Goal: Transaction & Acquisition: Purchase product/service

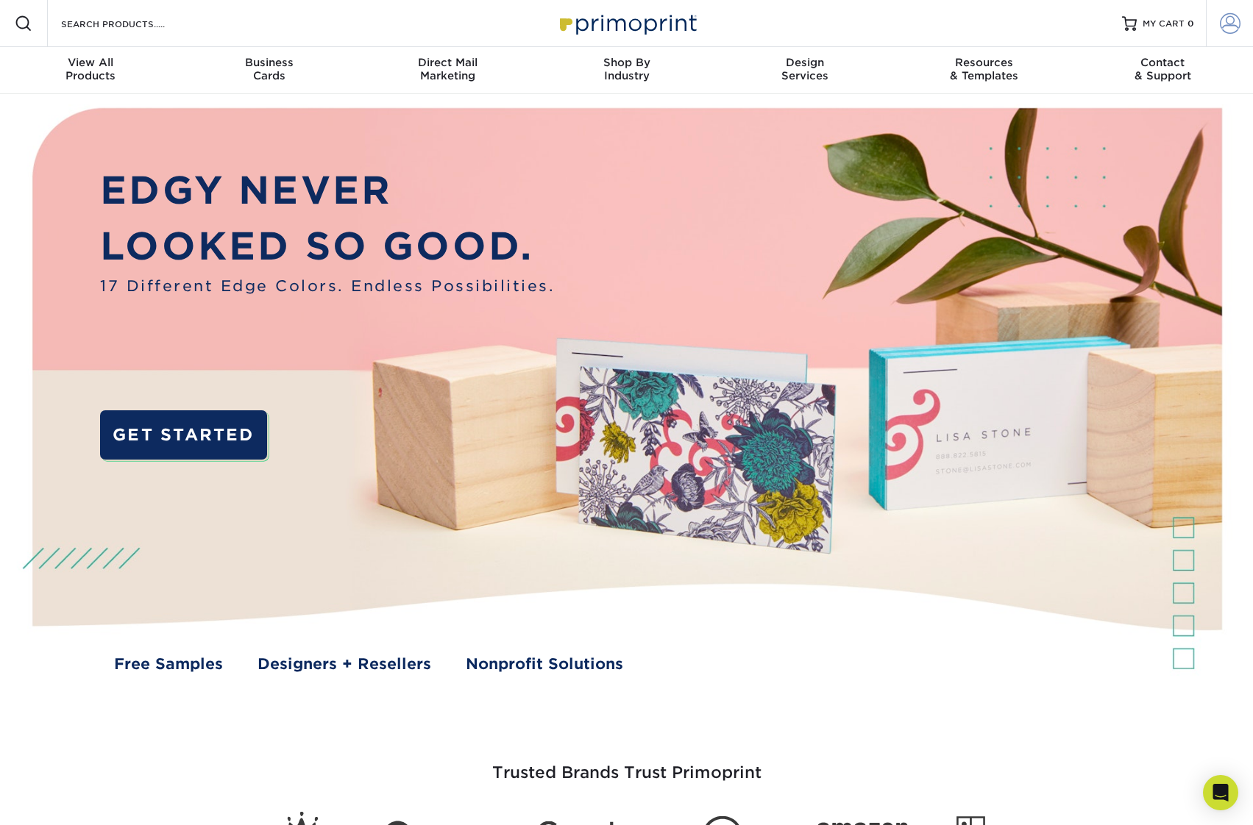
click at [1234, 19] on span at bounding box center [1230, 23] width 21 height 21
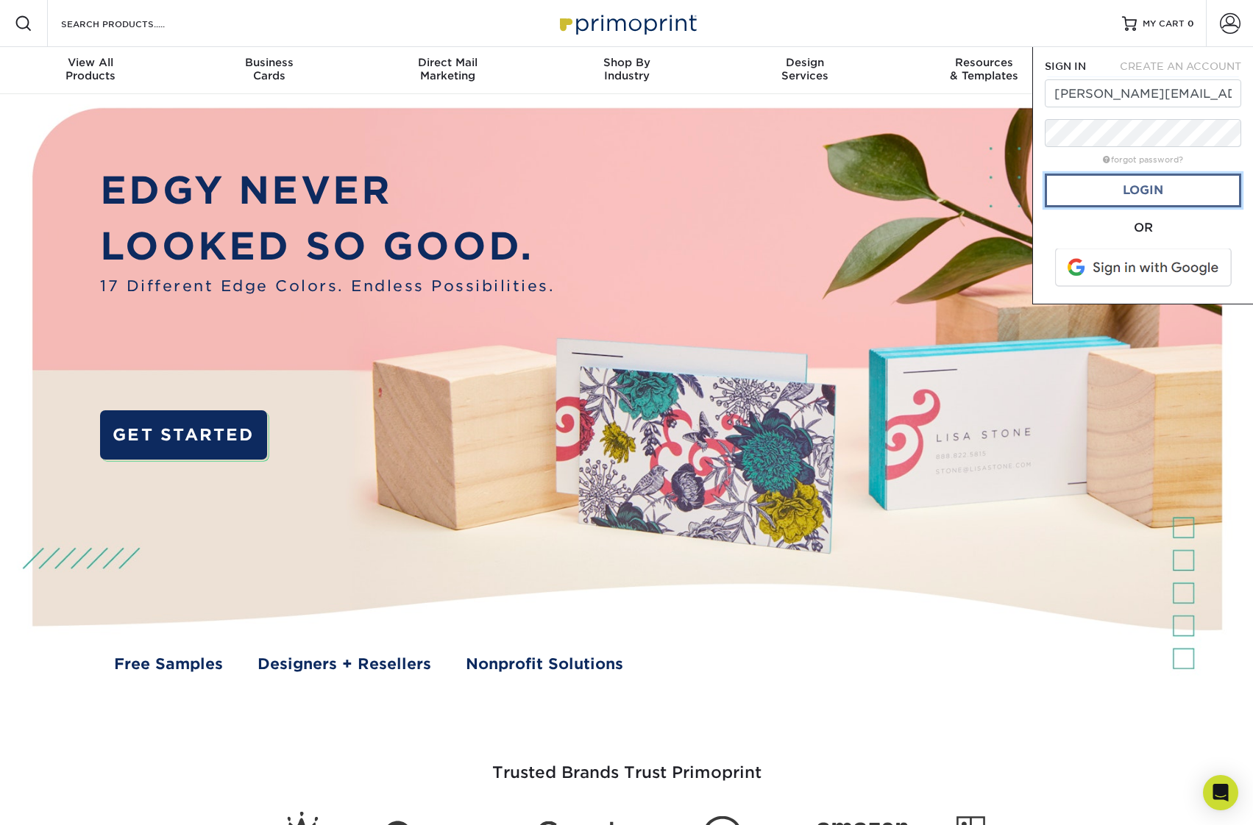
click at [1148, 176] on link "Login" at bounding box center [1142, 191] width 196 height 34
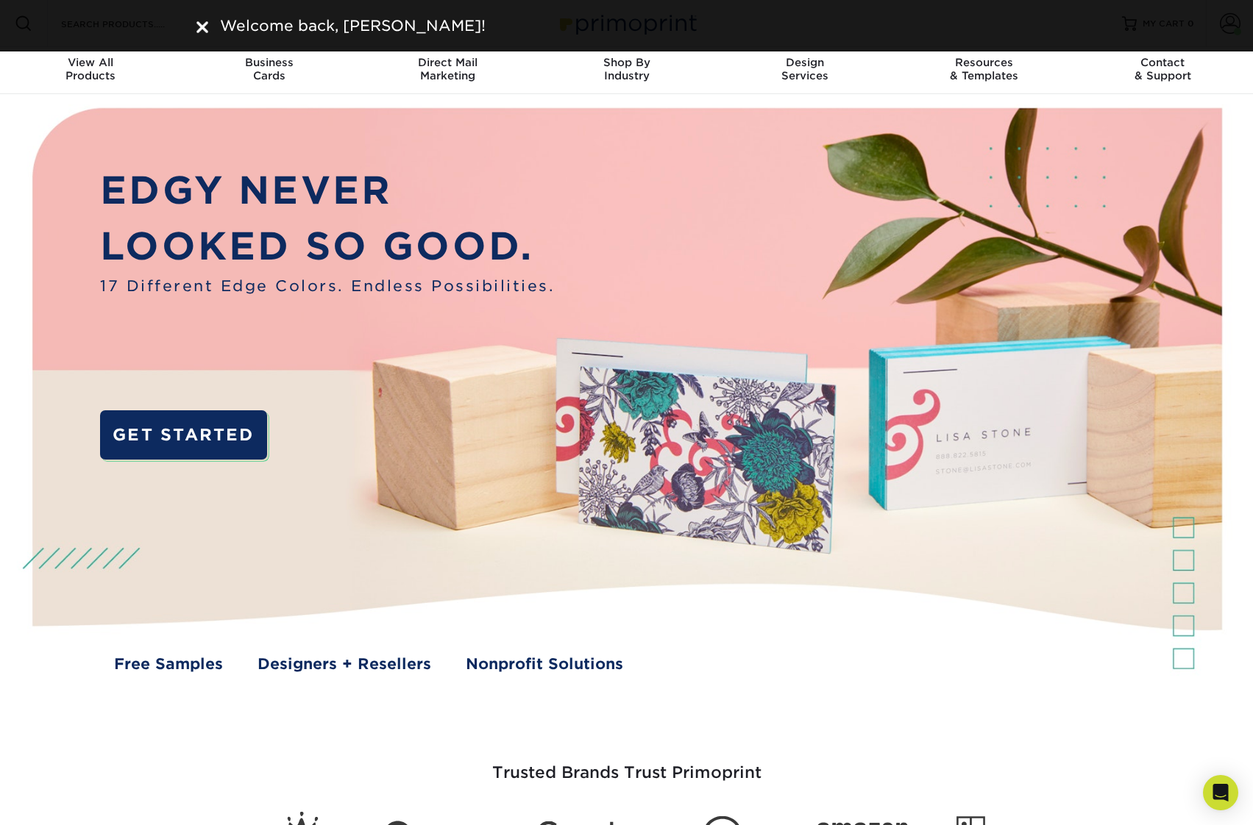
click at [200, 24] on div "Welcome back, Josh!" at bounding box center [626, 26] width 883 height 22
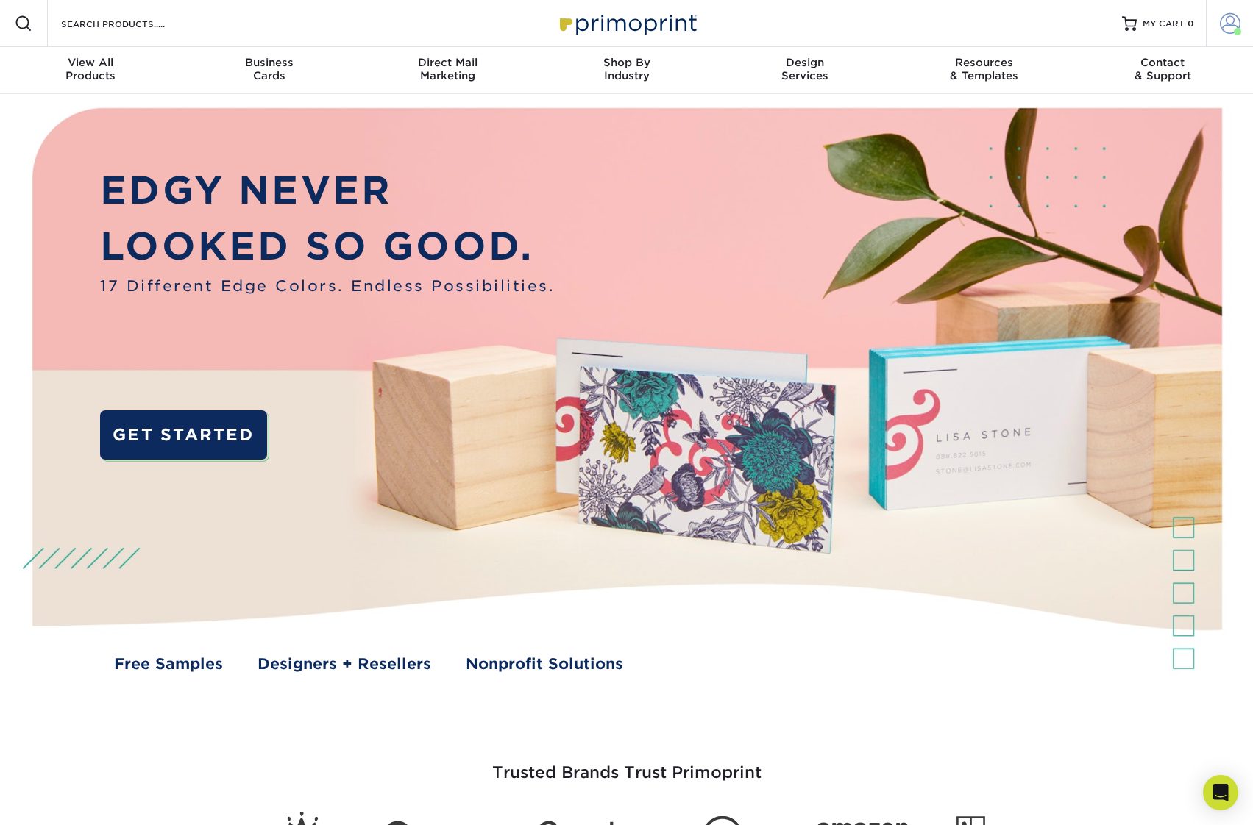
click at [1229, 24] on span at bounding box center [1230, 23] width 21 height 21
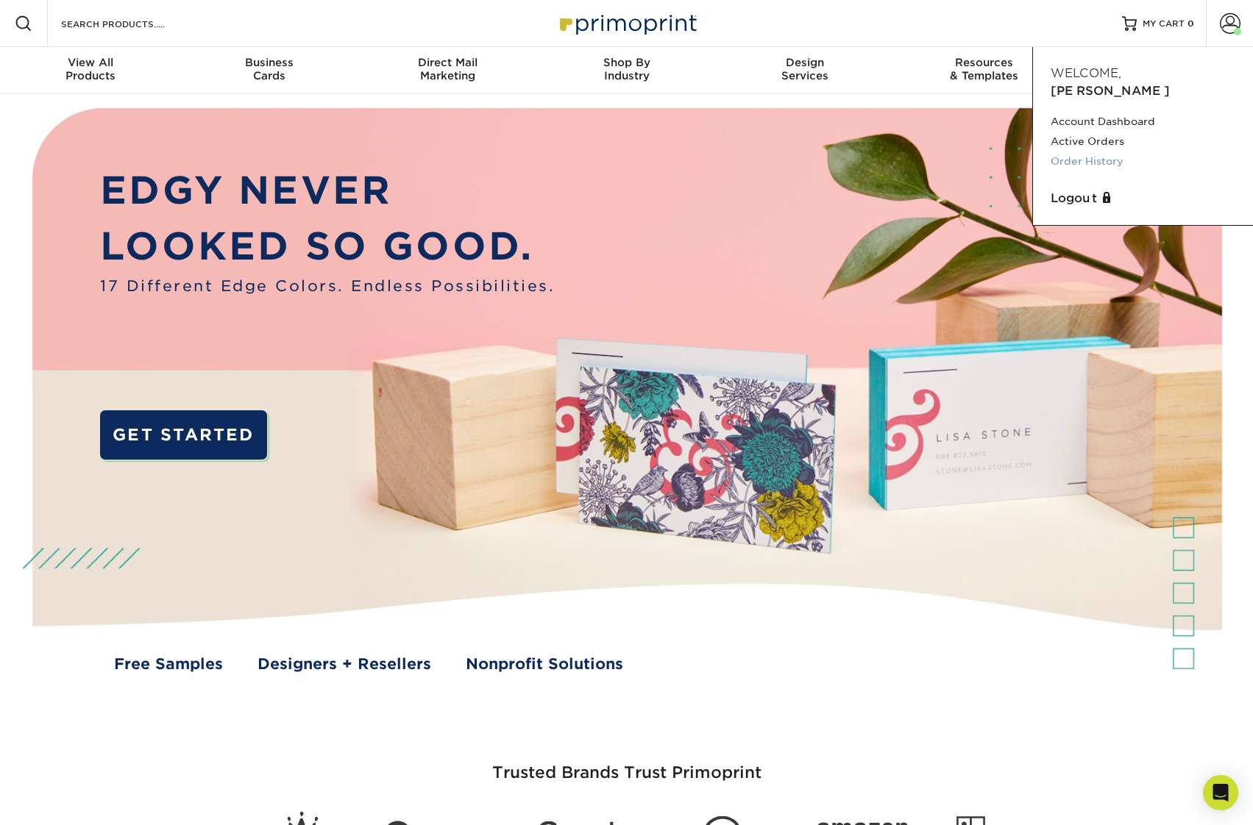
click at [1095, 152] on link "Order History" at bounding box center [1142, 162] width 185 height 20
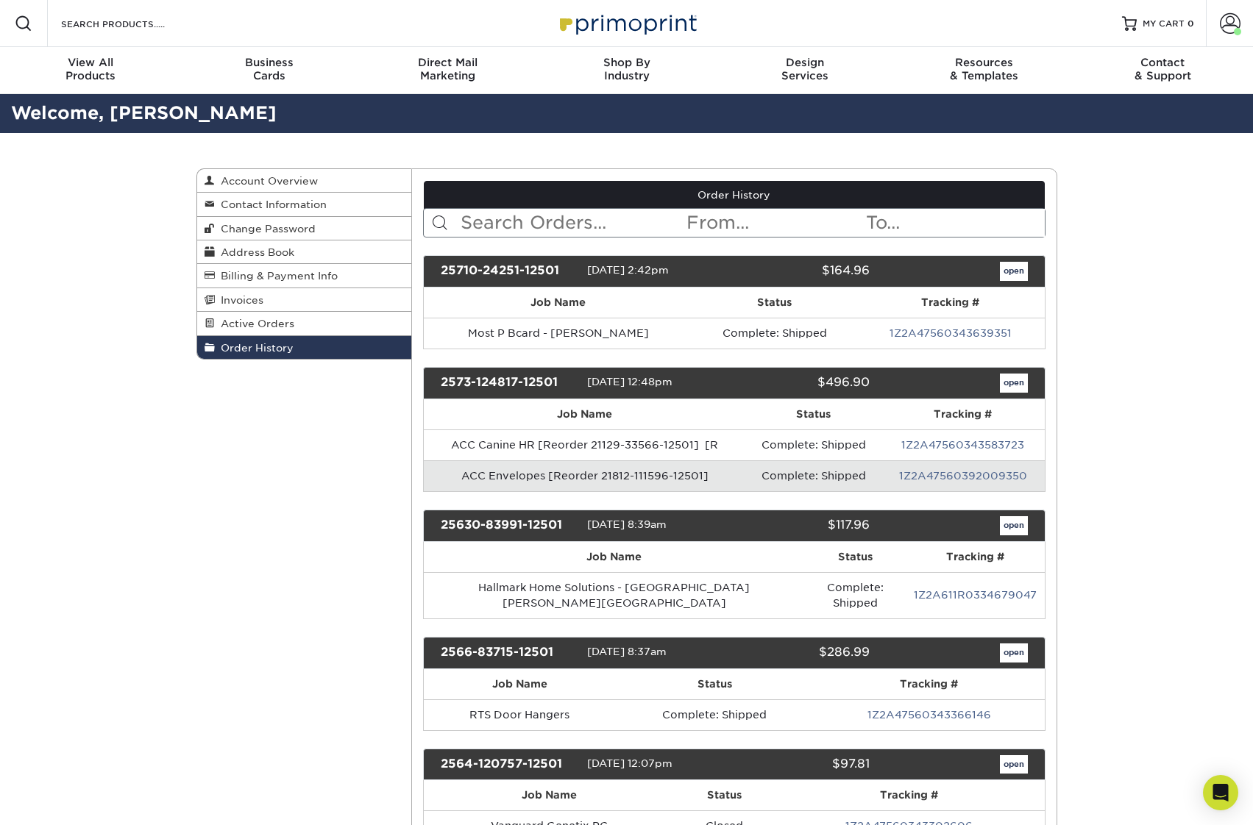
click at [538, 221] on input "text" at bounding box center [572, 223] width 226 height 28
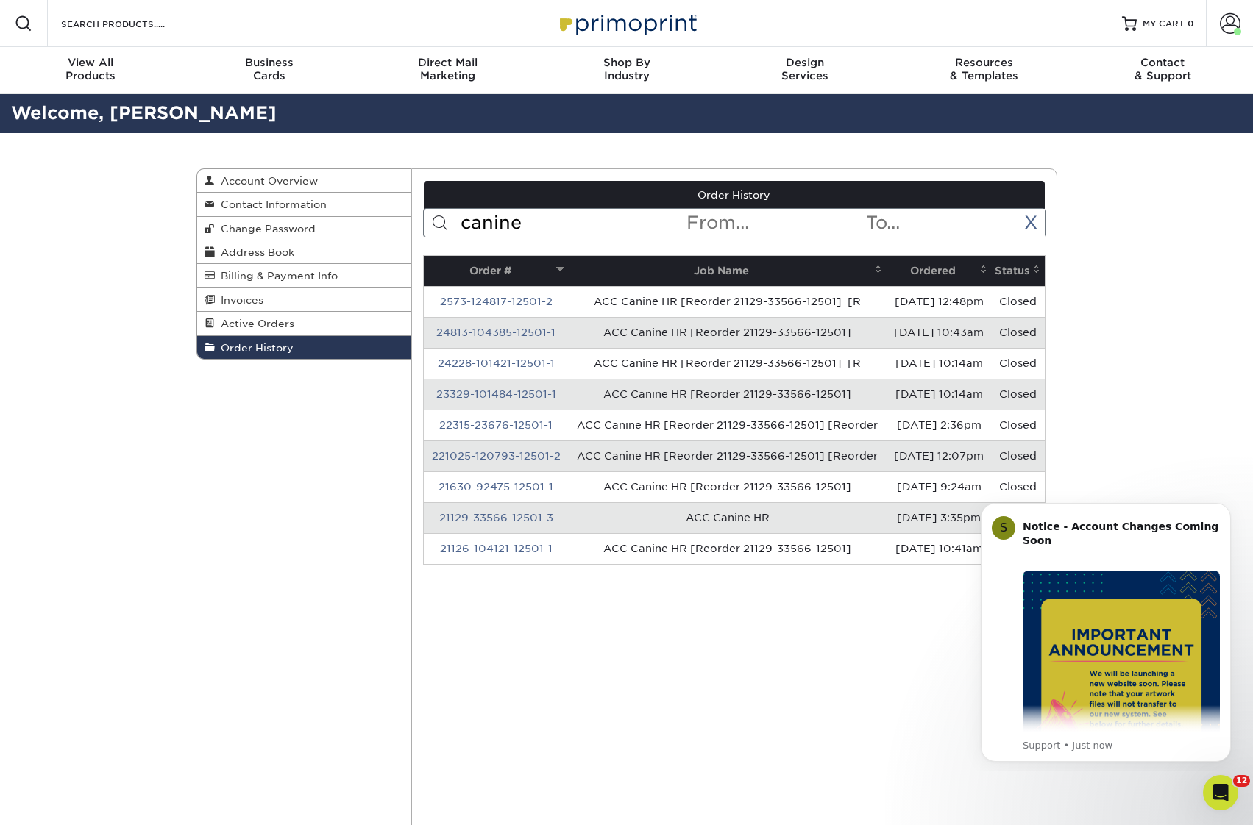
click at [533, 225] on input "canine" at bounding box center [572, 223] width 226 height 28
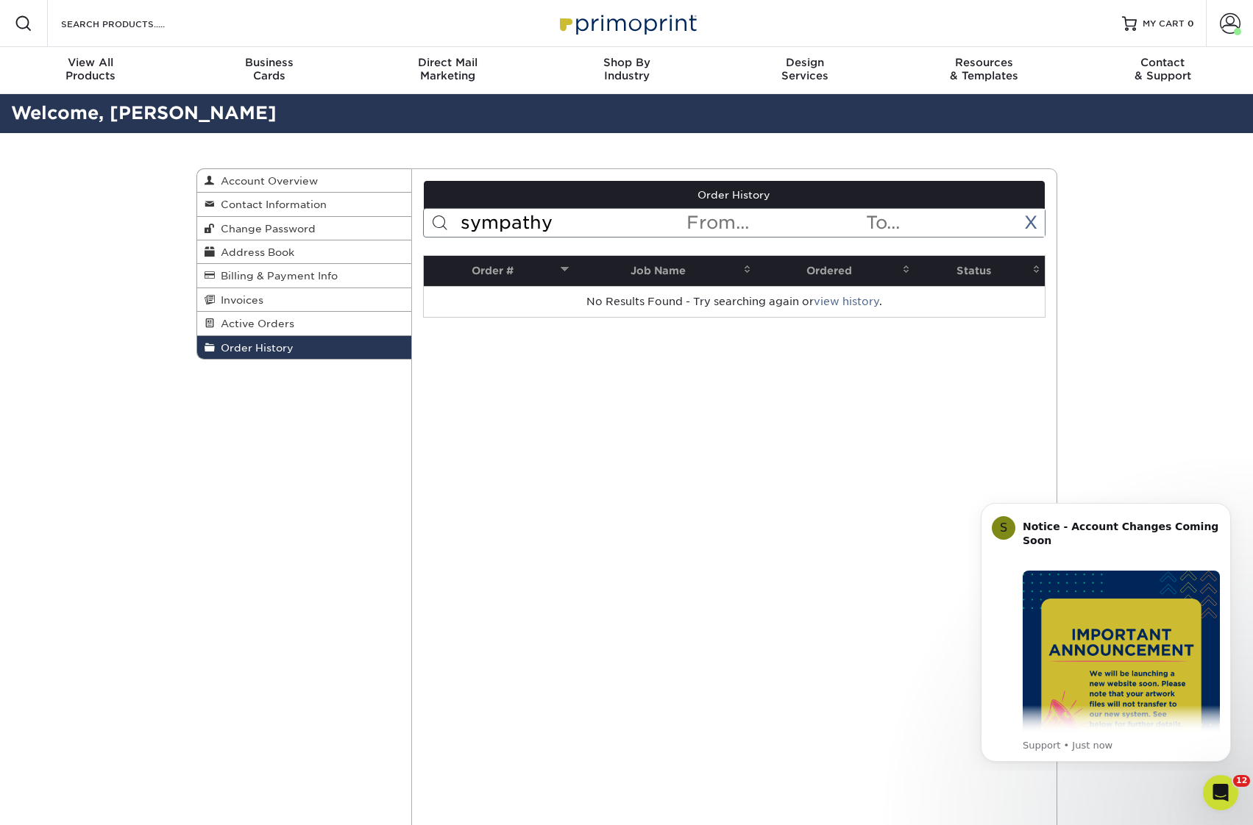
click at [532, 227] on input "sympathy" at bounding box center [572, 223] width 226 height 28
type input "acc"
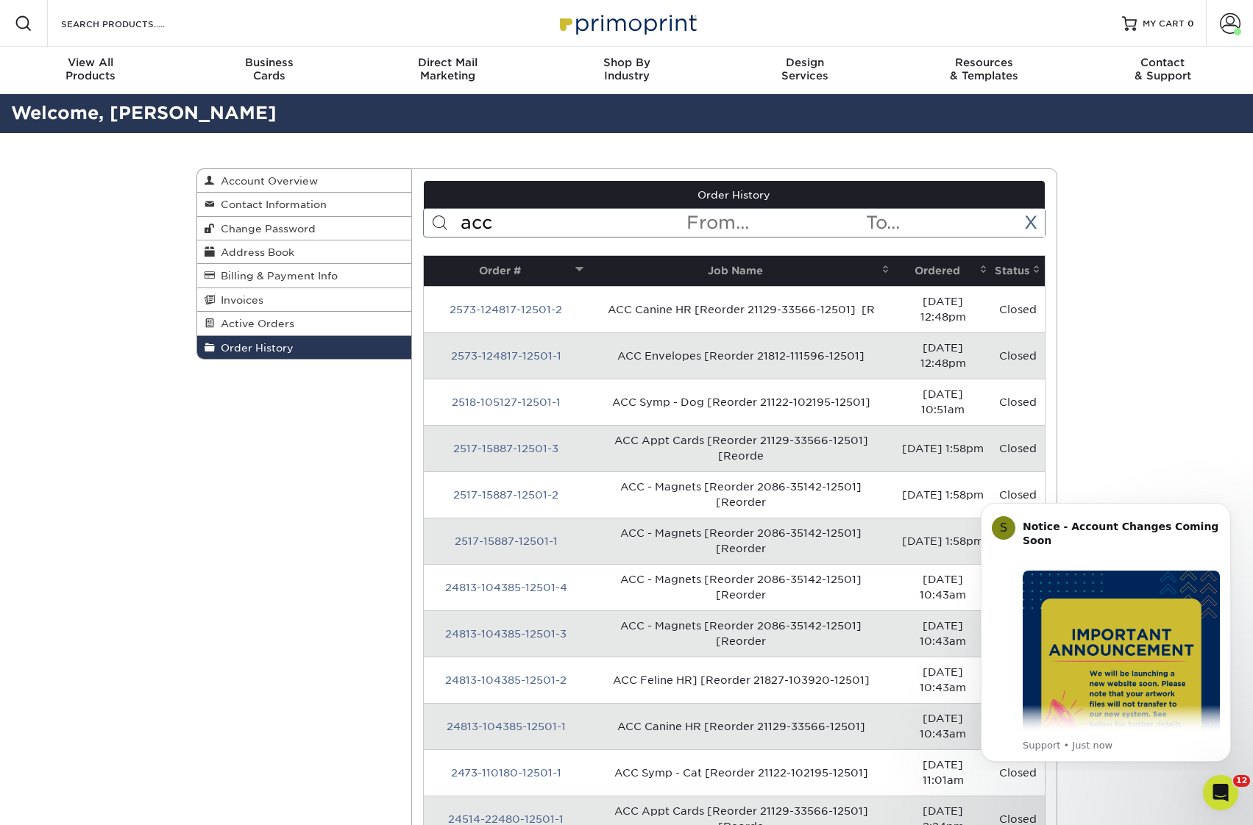
scroll to position [74, 0]
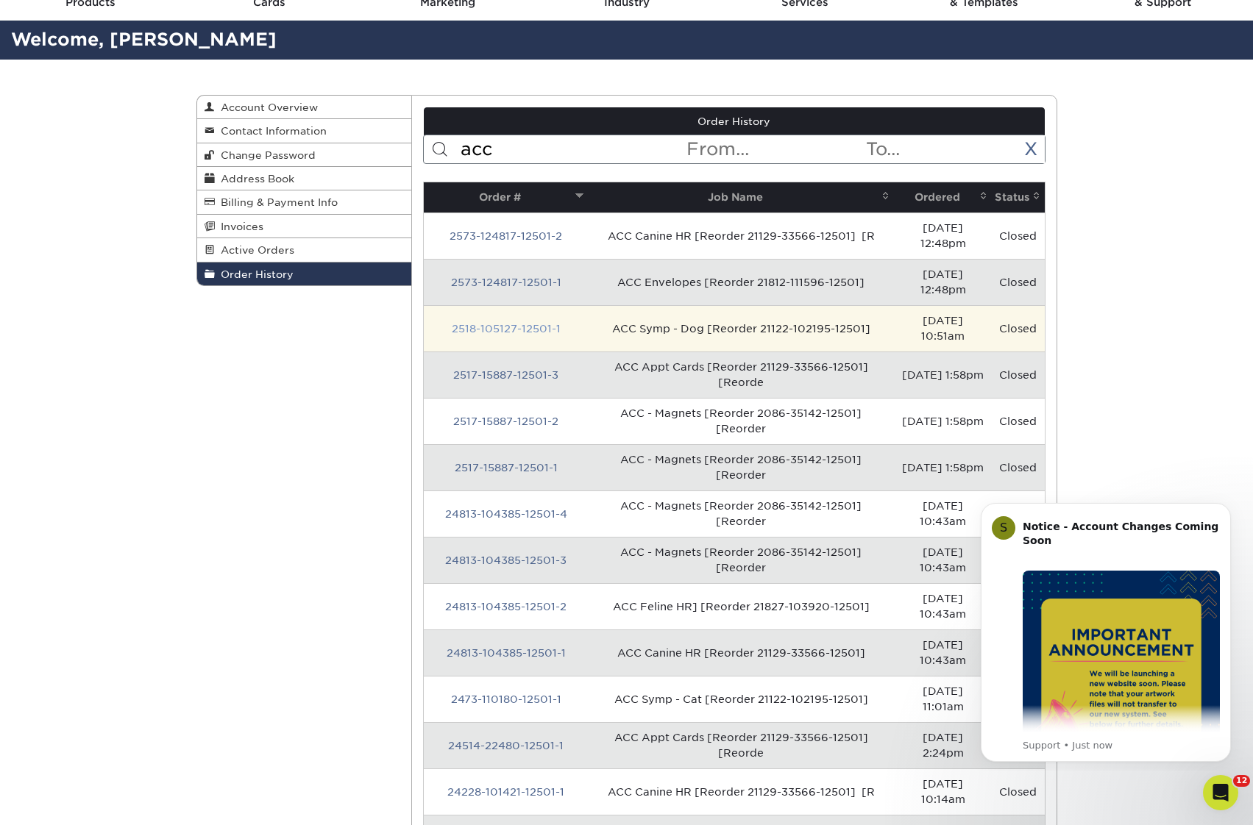
click at [488, 323] on link "2518-105127-12501-1" at bounding box center [506, 329] width 109 height 12
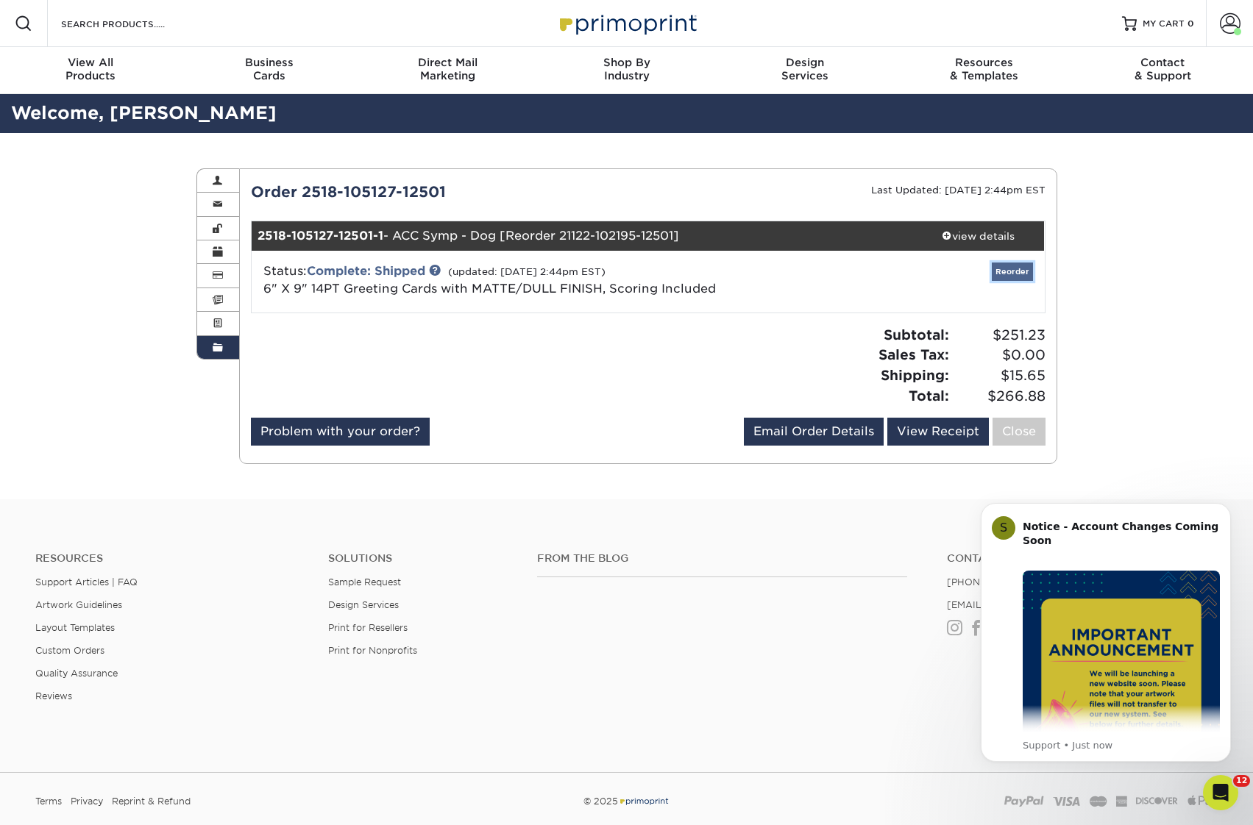
click at [1008, 273] on link "Reorder" at bounding box center [1012, 272] width 41 height 18
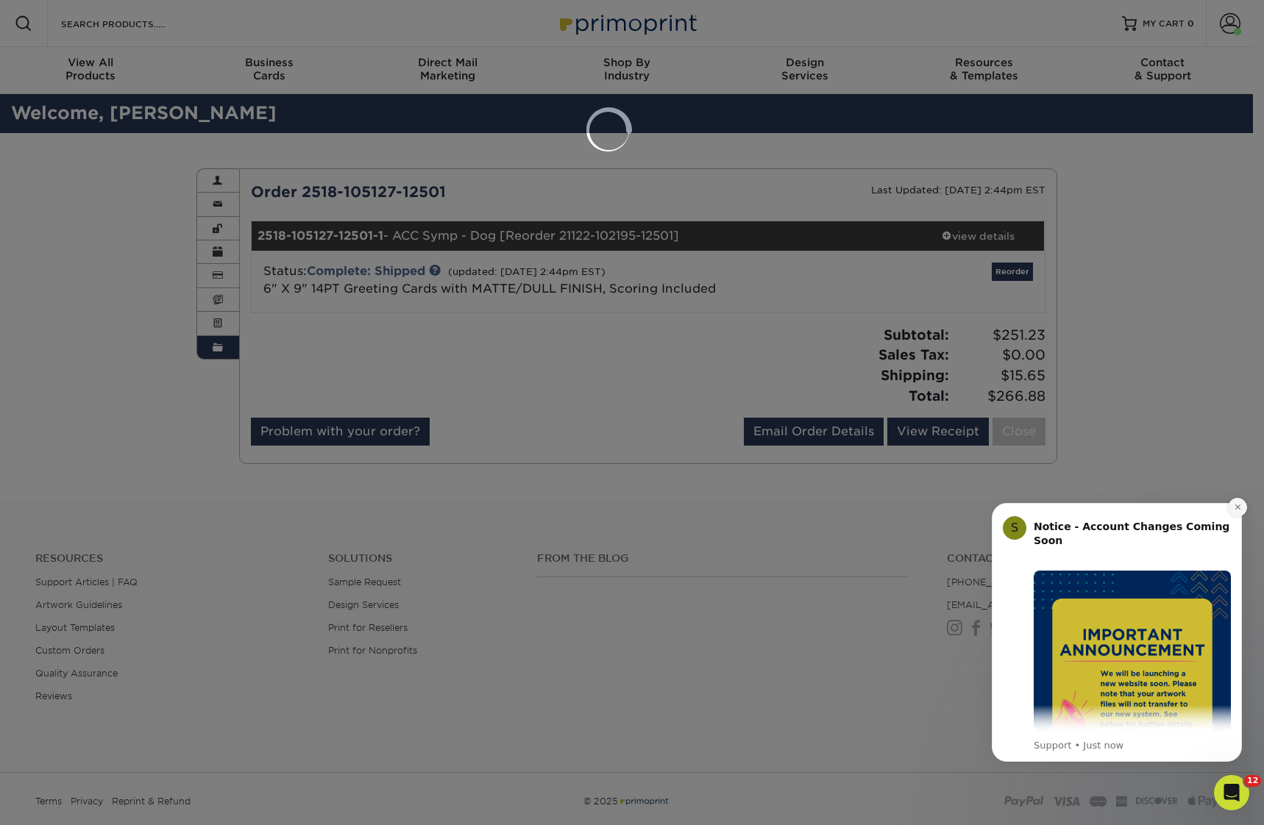
click at [1234, 506] on icon "Dismiss notification" at bounding box center [1238, 507] width 8 height 8
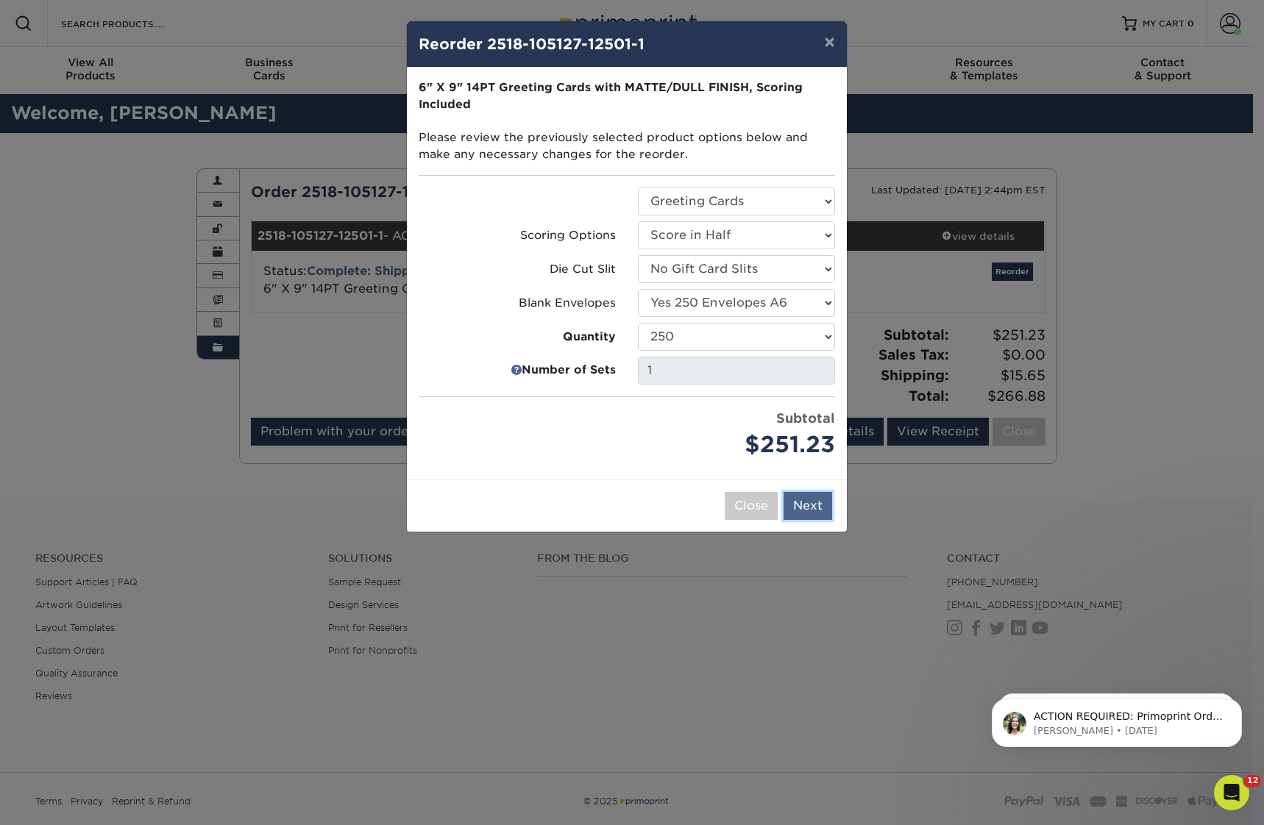
click at [812, 508] on button "Next" at bounding box center [807, 506] width 49 height 28
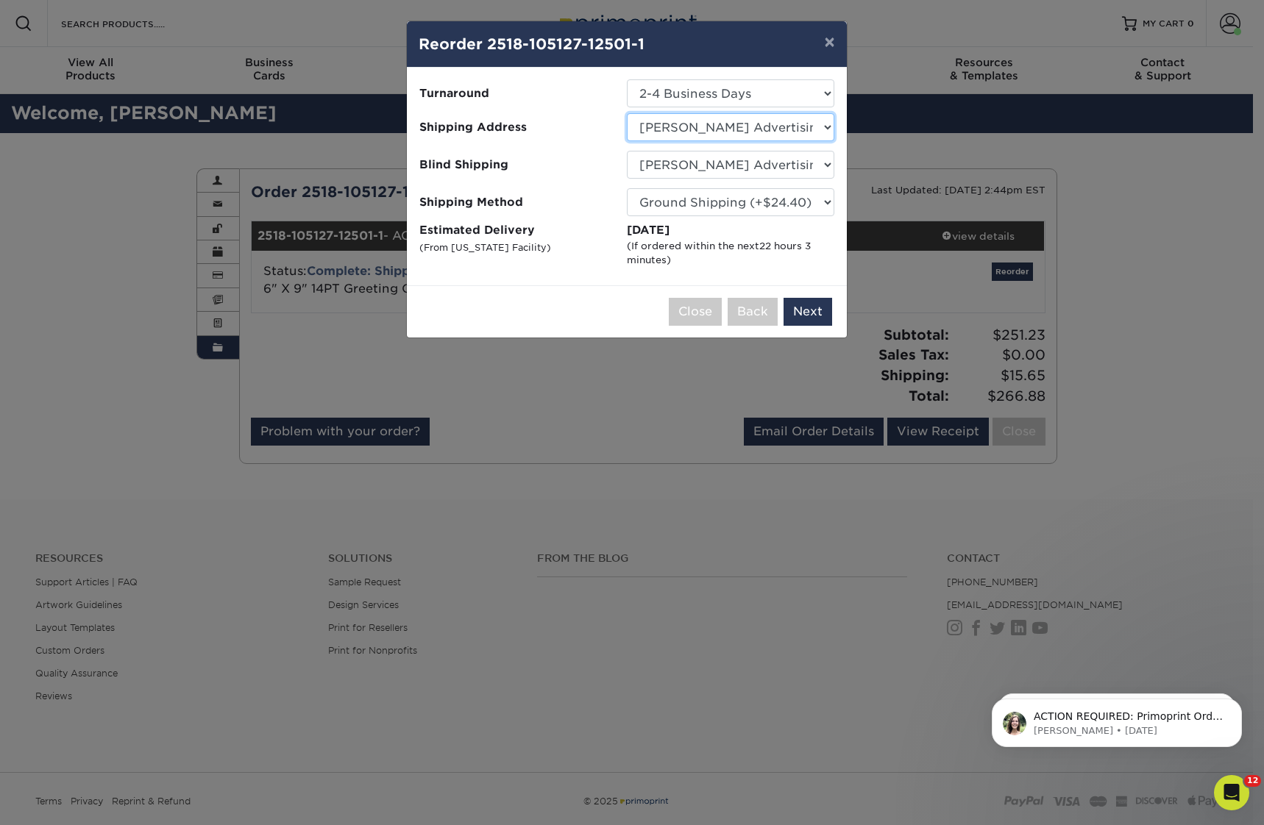
click at [713, 129] on select "Select One Andrew Poulton Animal Care Clinic Antoni Adamrovich Arcadia Walls Br…" at bounding box center [730, 127] width 207 height 28
select select "259153"
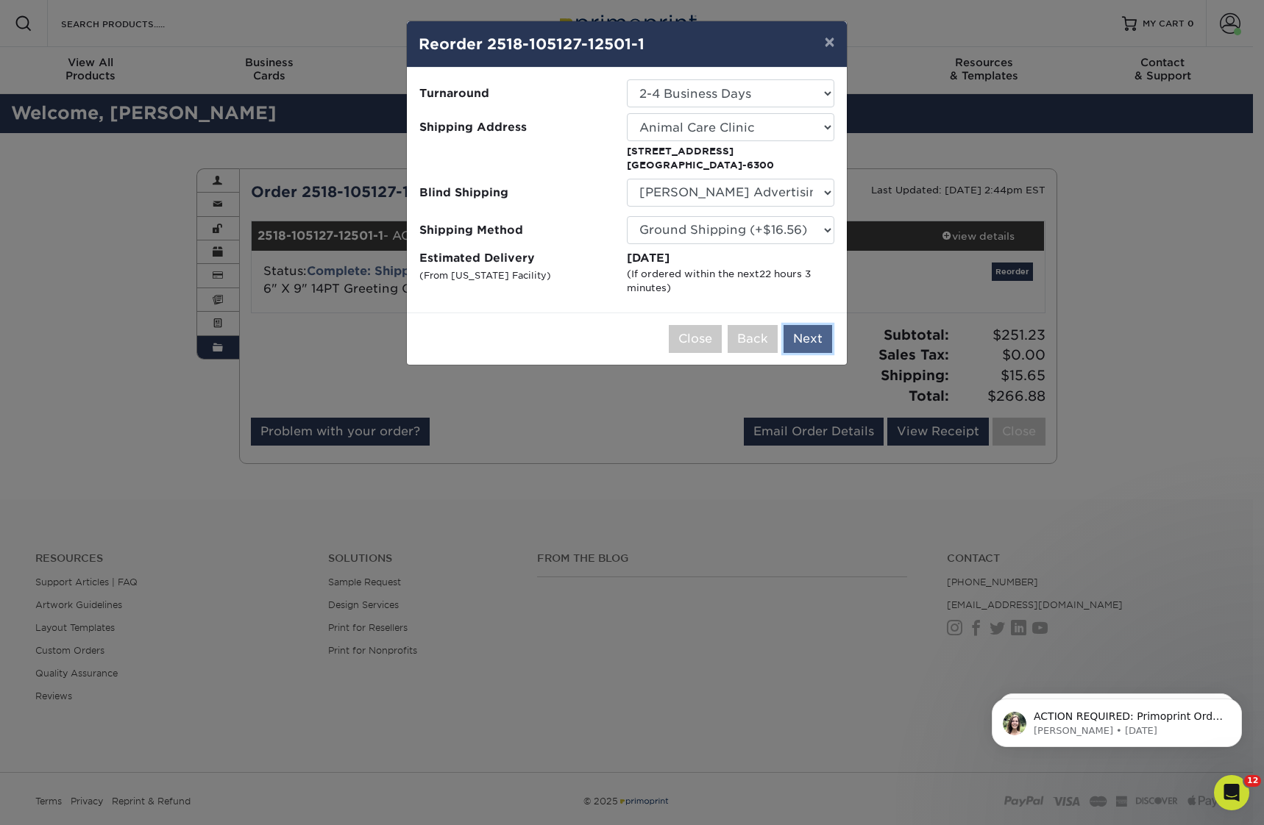
click at [814, 340] on button "Next" at bounding box center [807, 339] width 49 height 28
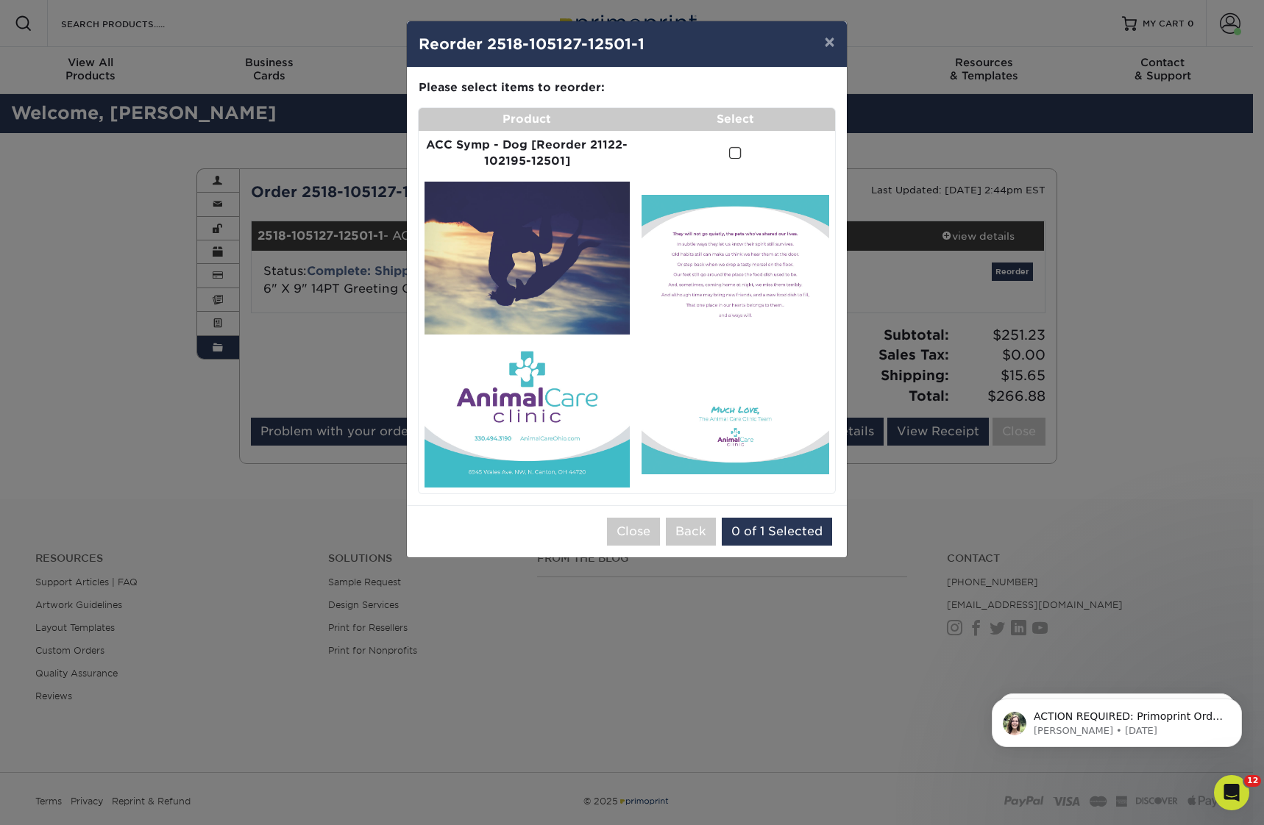
click at [737, 150] on span at bounding box center [735, 153] width 13 height 14
click at [0, 0] on input "checkbox" at bounding box center [0, 0] width 0 height 0
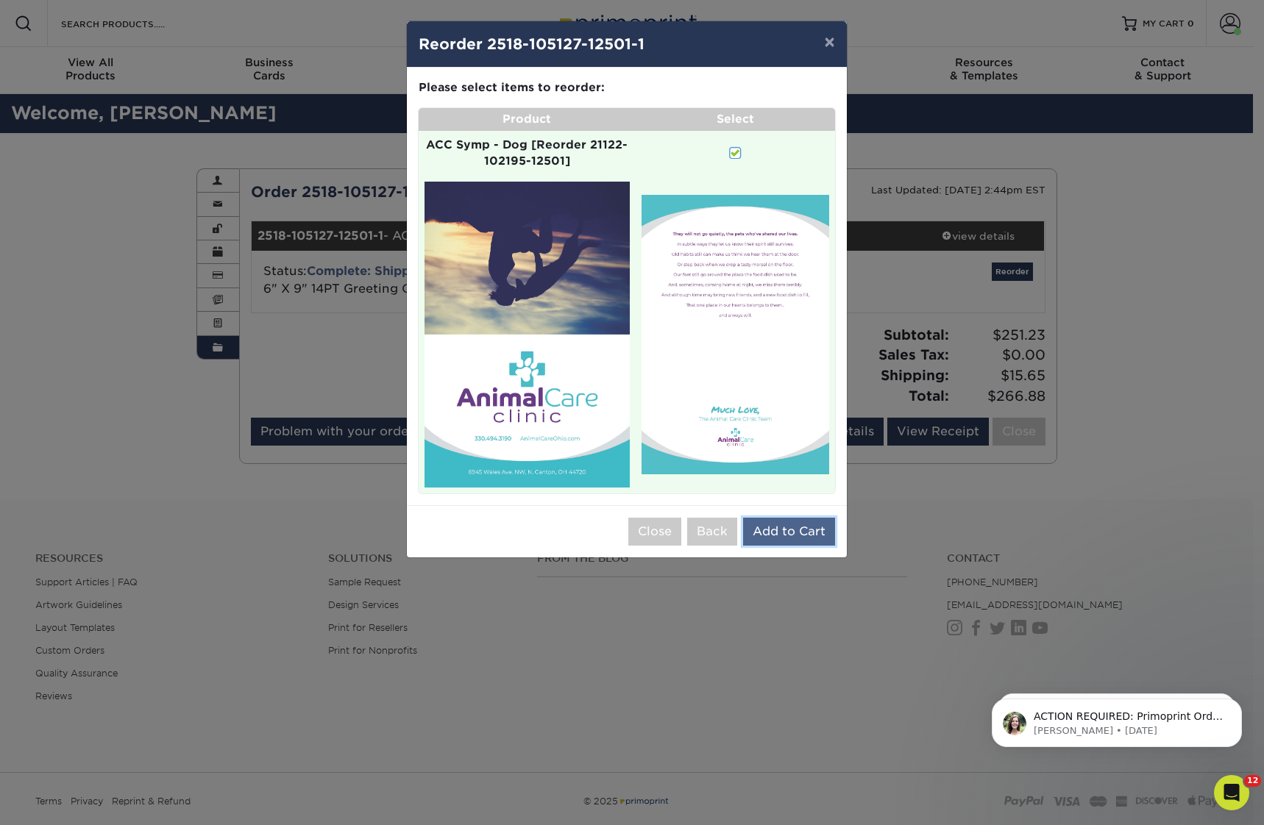
click at [798, 531] on button "Add to Cart" at bounding box center [789, 532] width 92 height 28
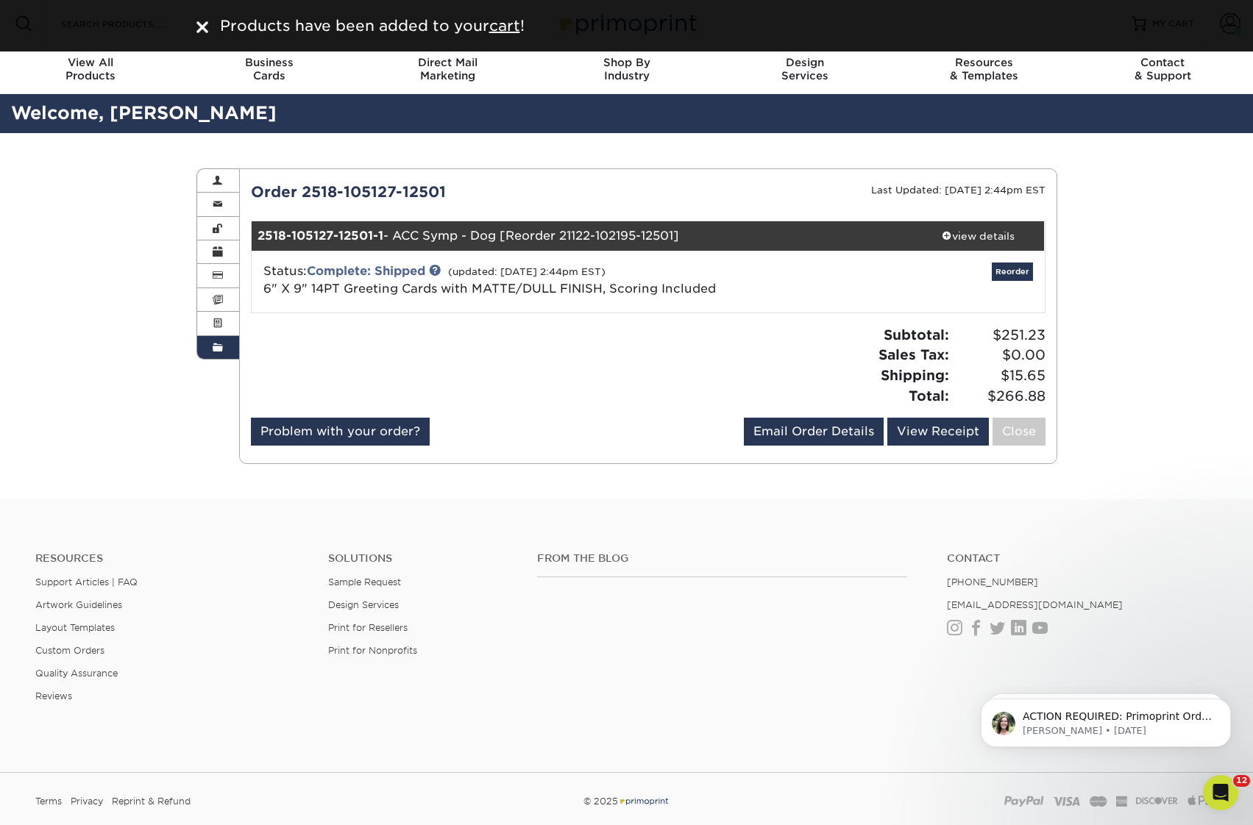
click at [201, 22] on img at bounding box center [202, 27] width 12 height 12
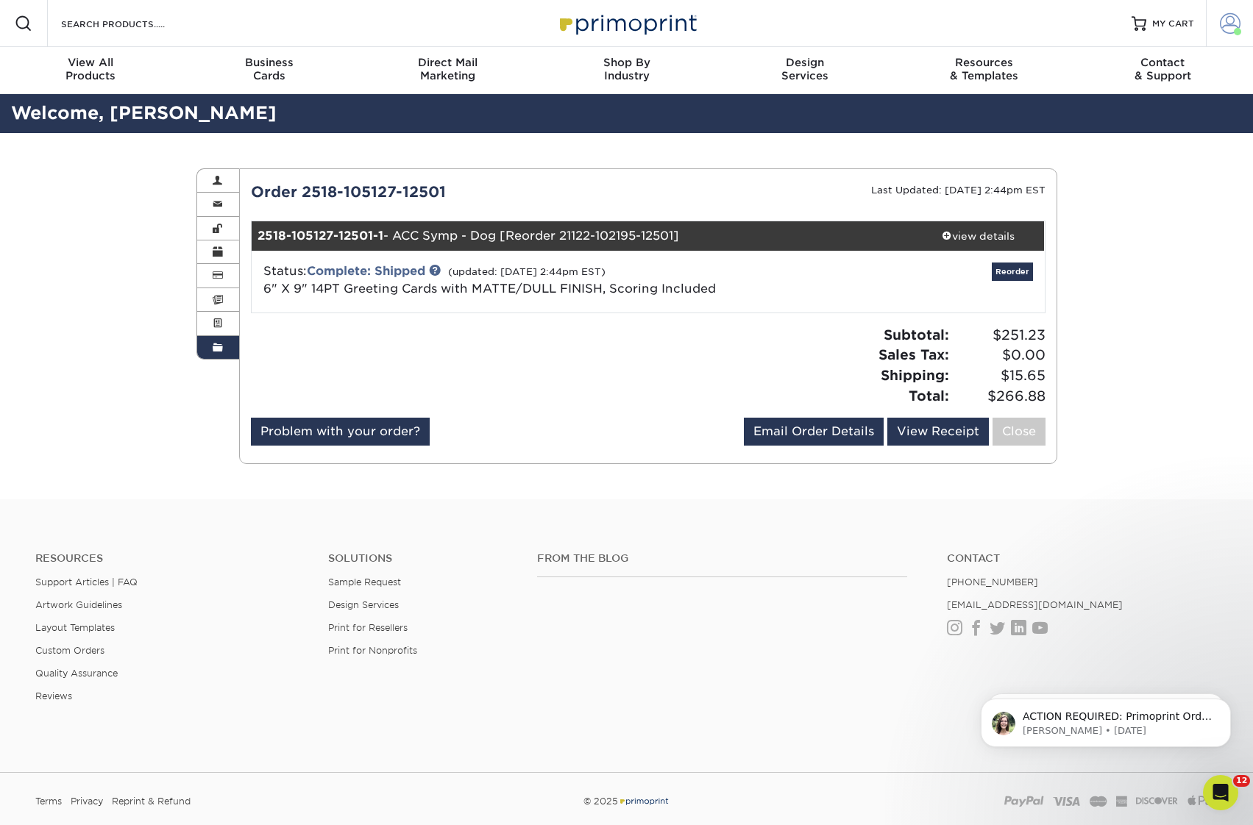
click at [1228, 25] on span at bounding box center [1230, 23] width 21 height 21
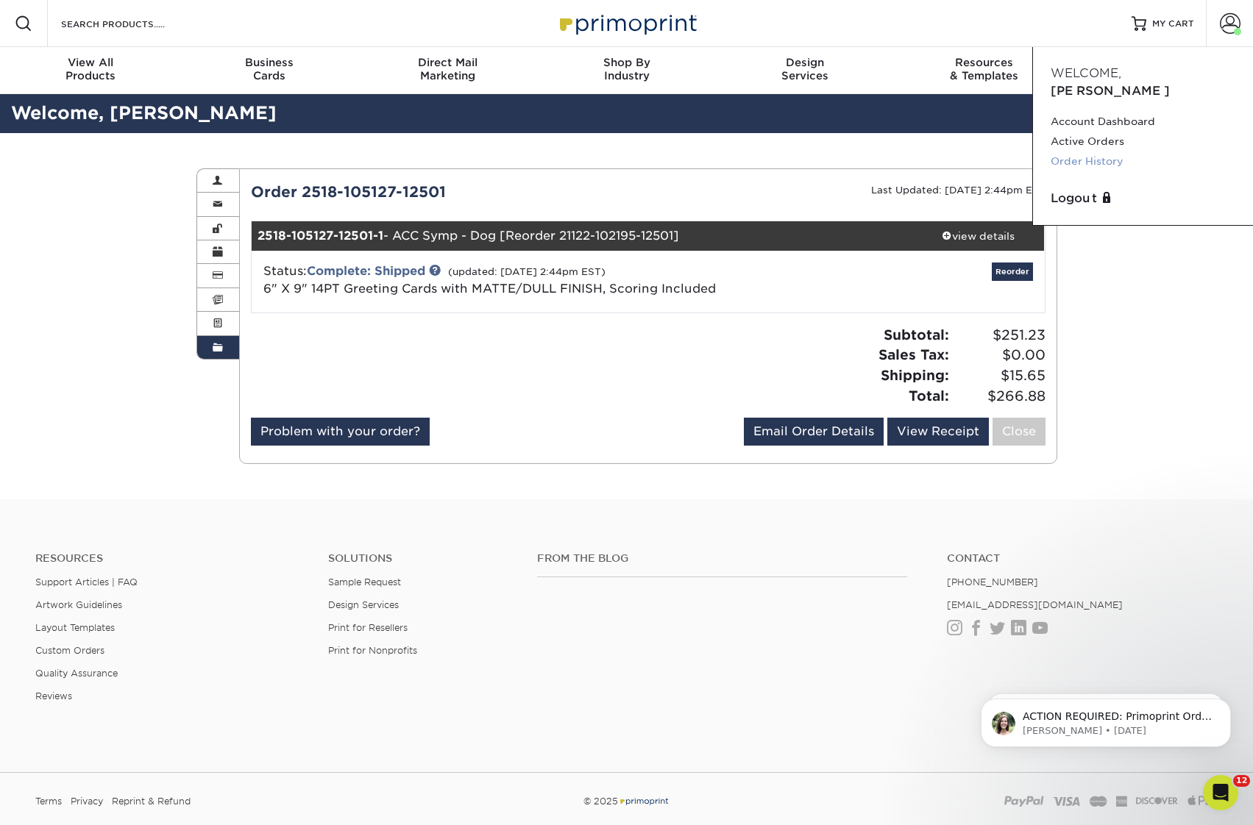
click at [1106, 152] on link "Order History" at bounding box center [1142, 162] width 185 height 20
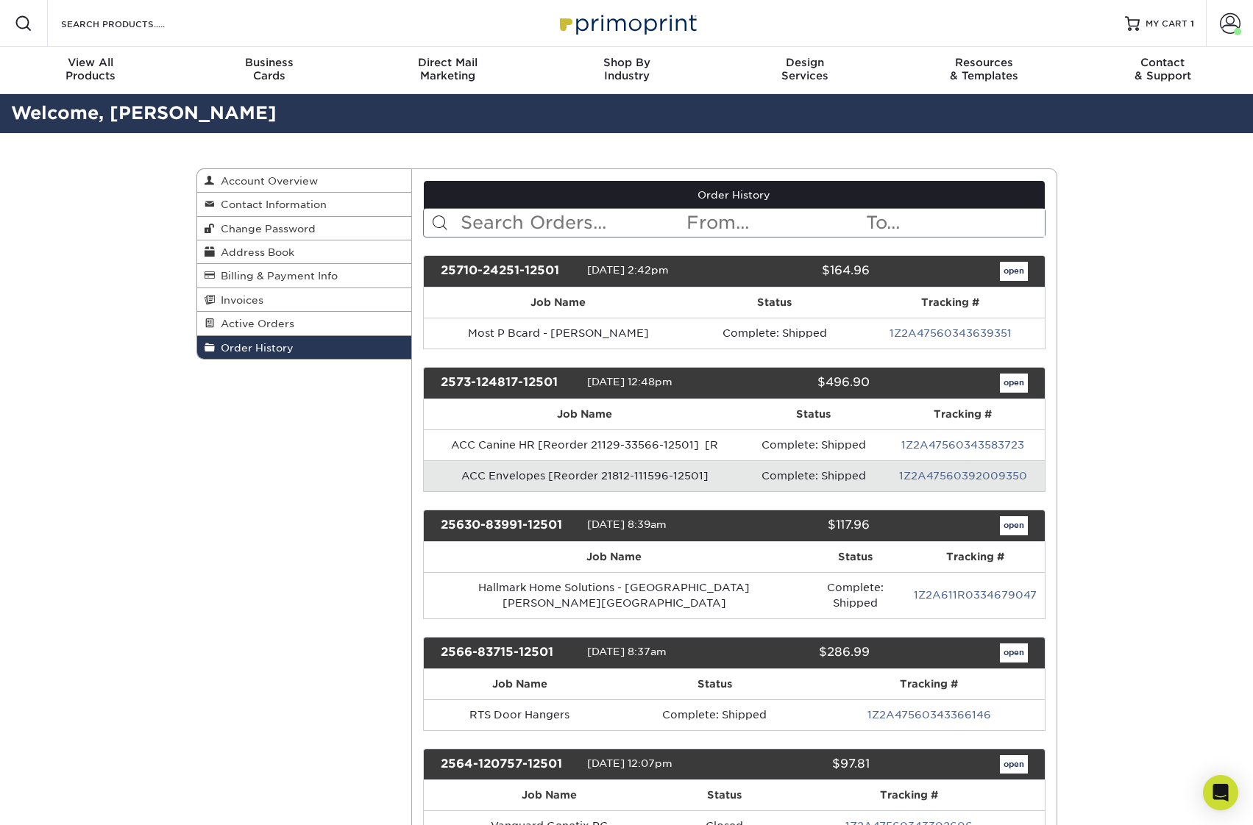
click at [569, 229] on input "text" at bounding box center [572, 223] width 226 height 28
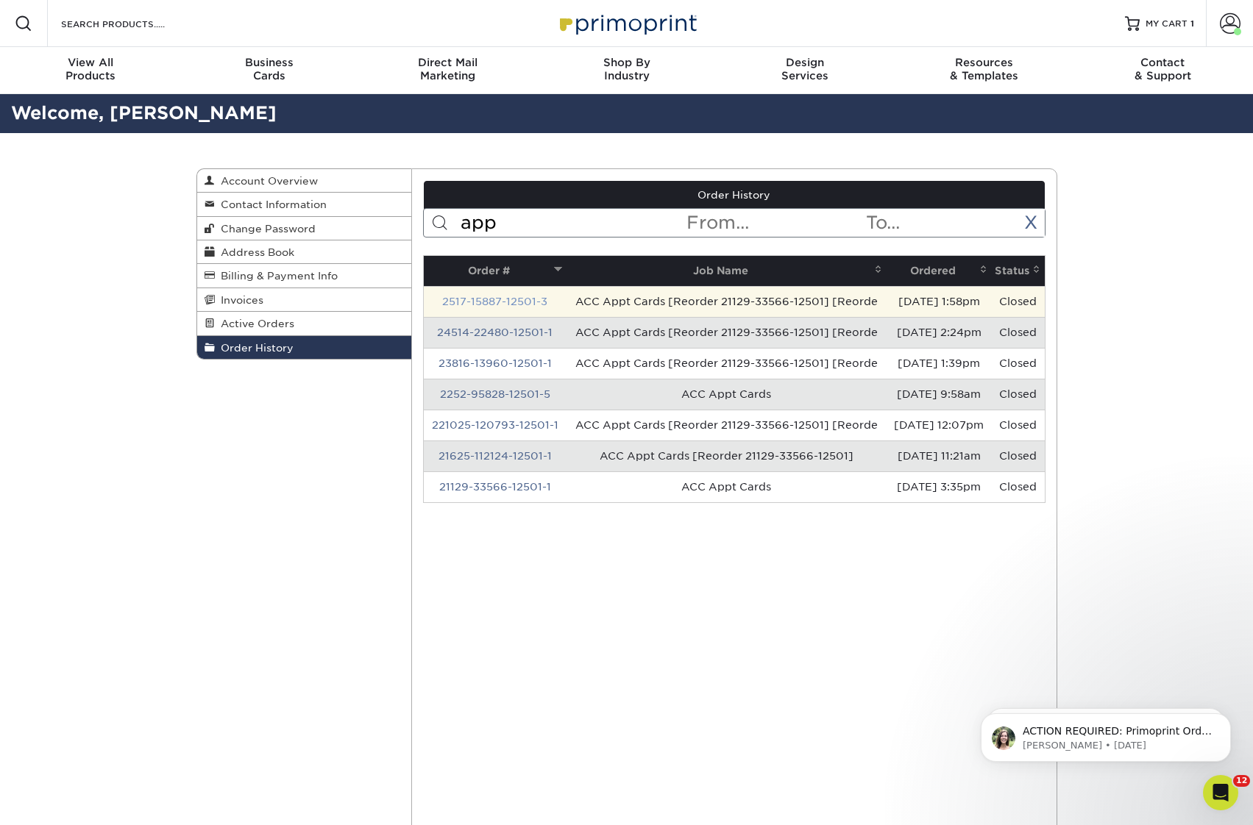
type input "app"
click at [508, 307] on link "2517-15887-12501-3" at bounding box center [494, 302] width 105 height 12
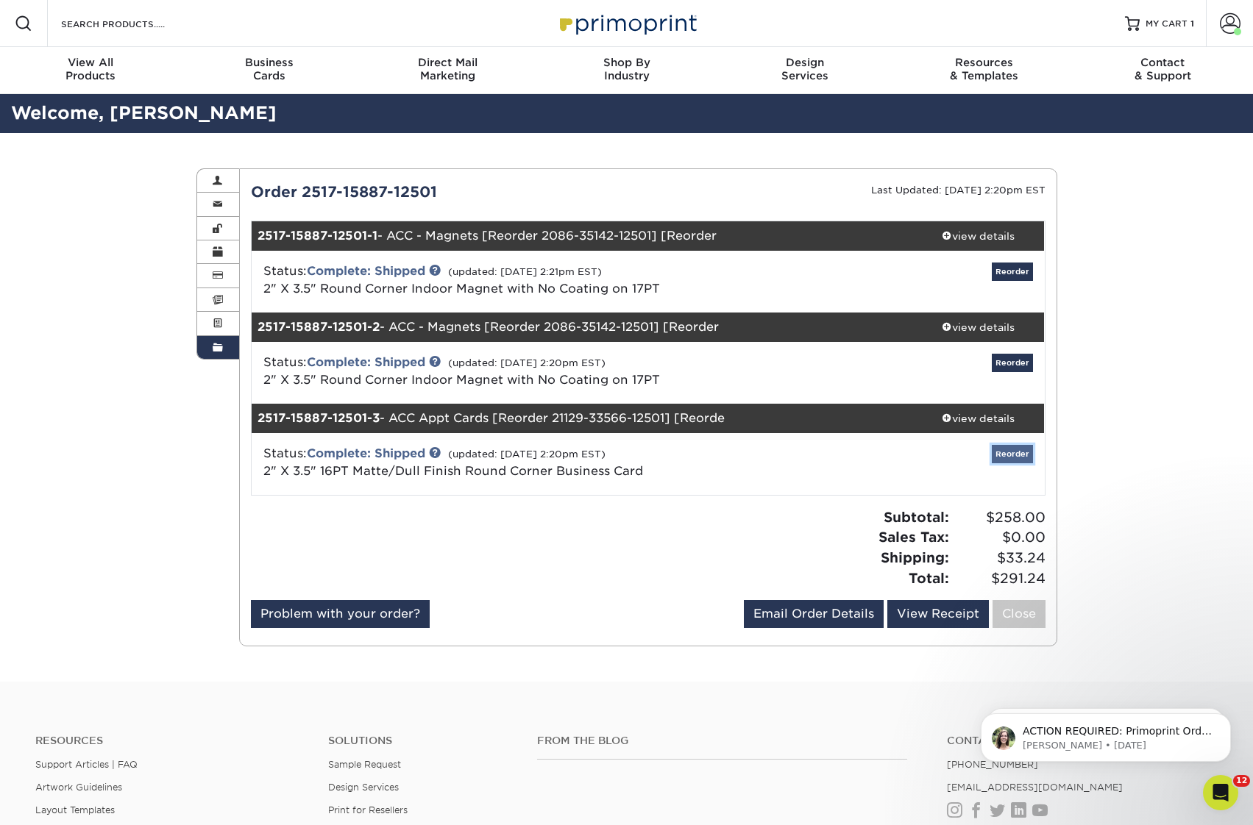
click at [1006, 454] on link "Reorder" at bounding box center [1012, 454] width 41 height 18
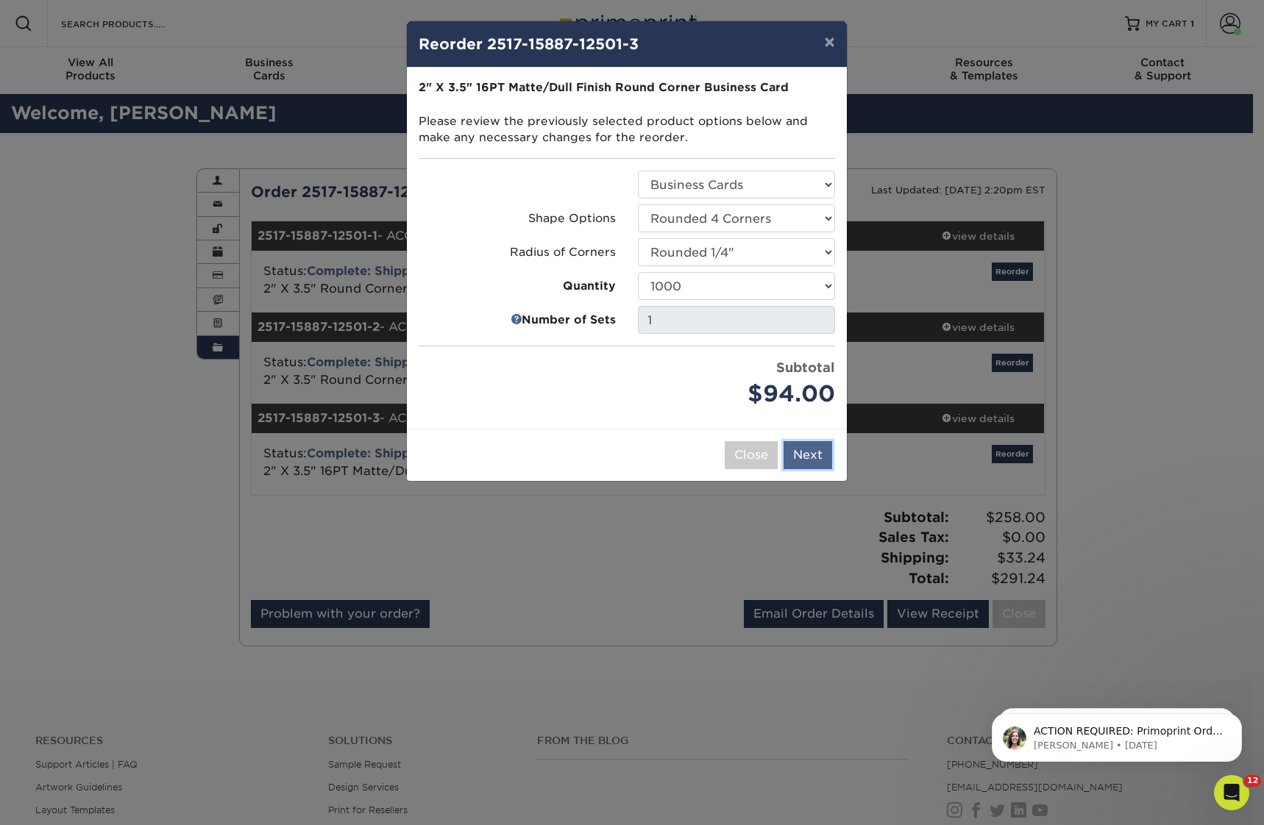
click at [812, 458] on button "Next" at bounding box center [807, 455] width 49 height 28
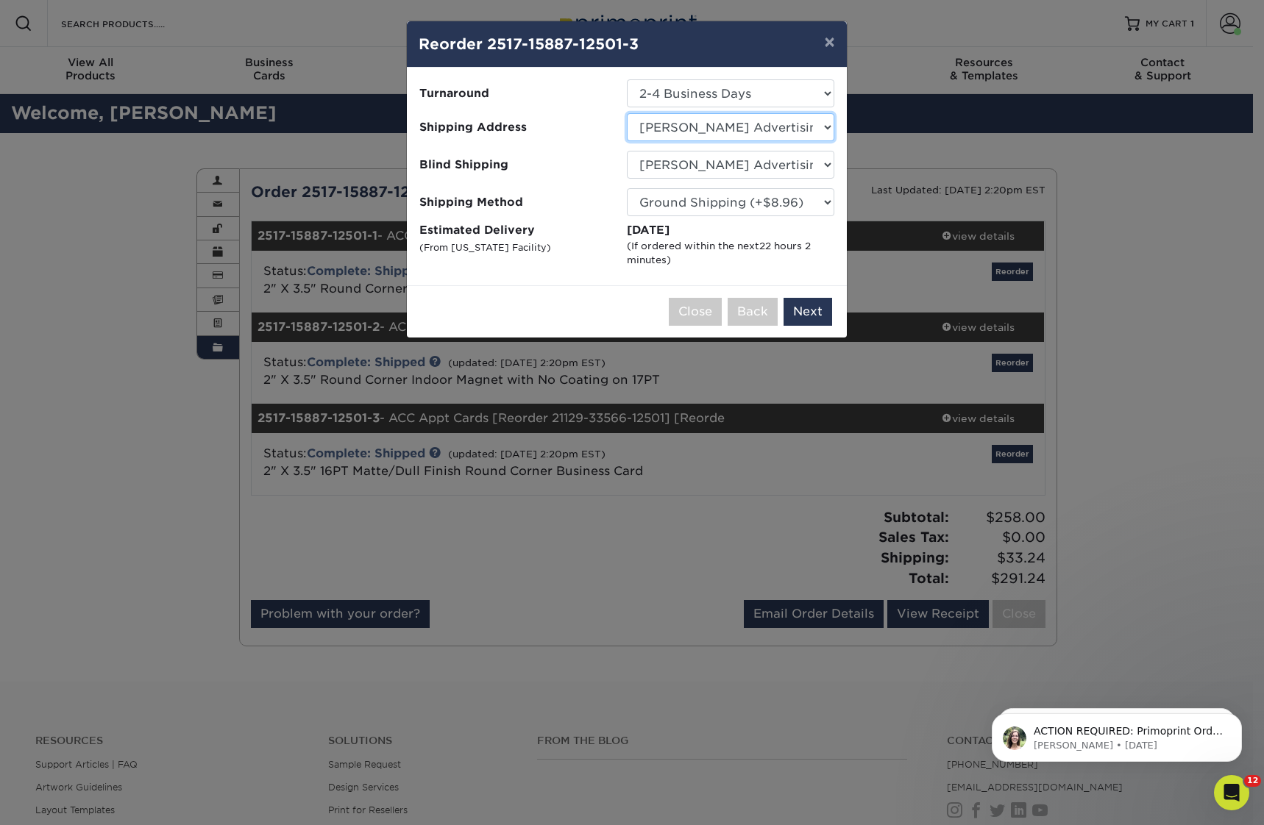
click at [741, 123] on select "Select One Andrew Poulton Animal Care Clinic Antoni Adamrovich Arcadia Walls Br…" at bounding box center [730, 127] width 207 height 28
select select "259153"
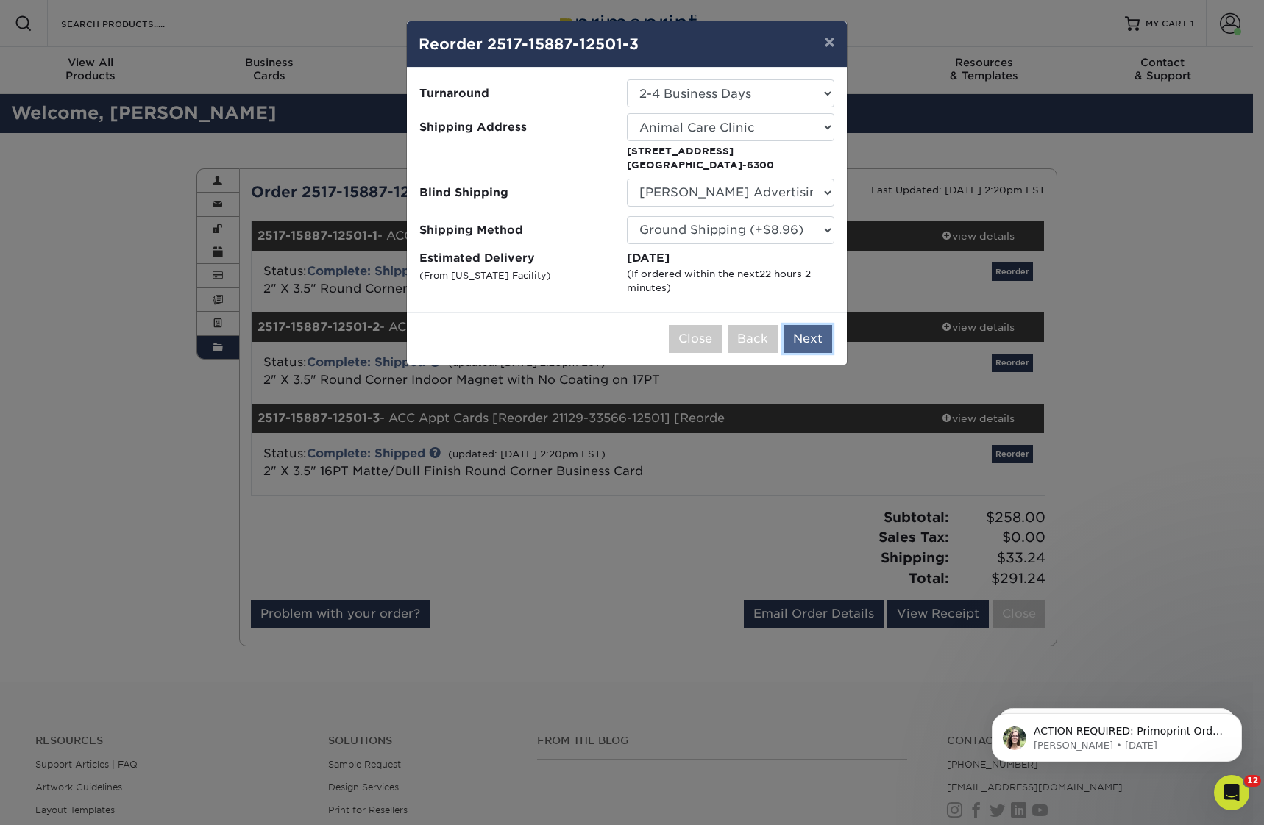
click at [804, 339] on button "Next" at bounding box center [807, 339] width 49 height 28
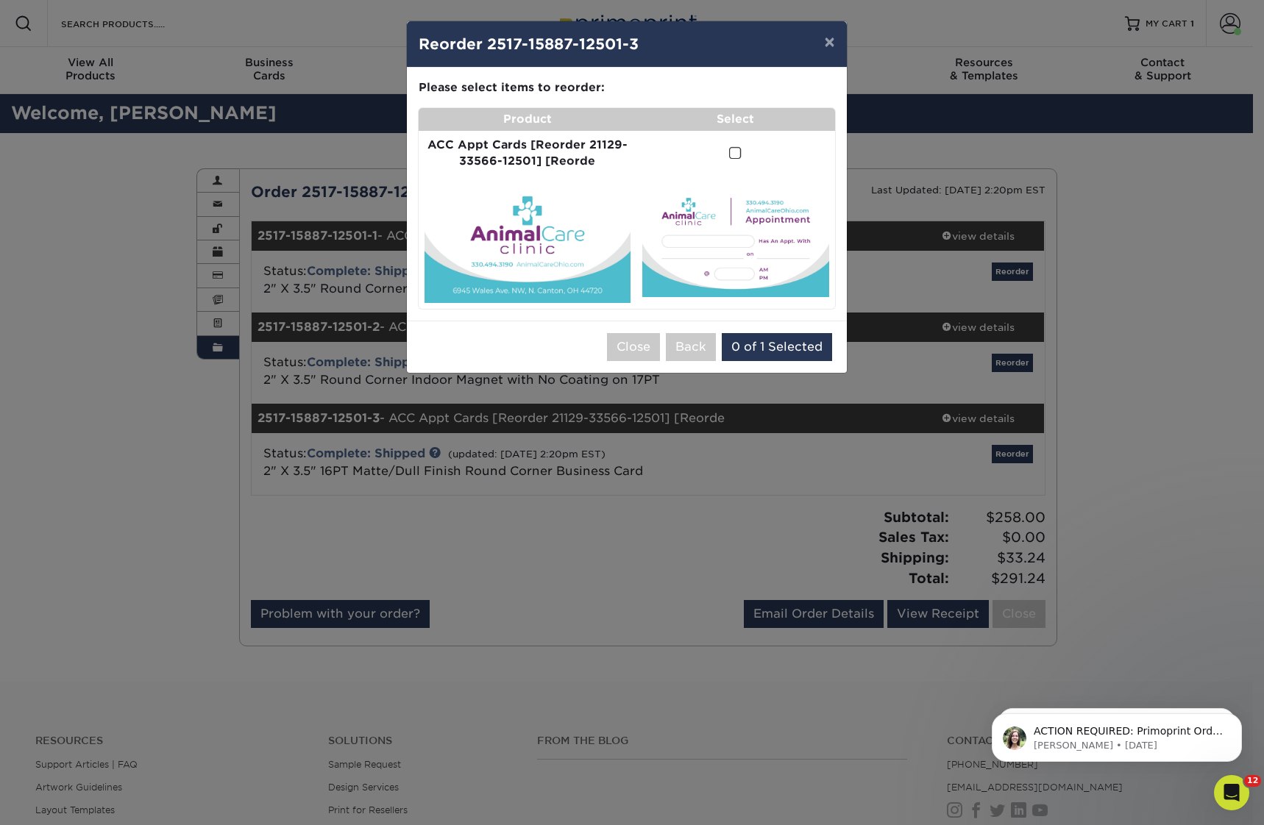
click at [731, 157] on span at bounding box center [735, 153] width 13 height 14
click at [0, 0] on input "checkbox" at bounding box center [0, 0] width 0 height 0
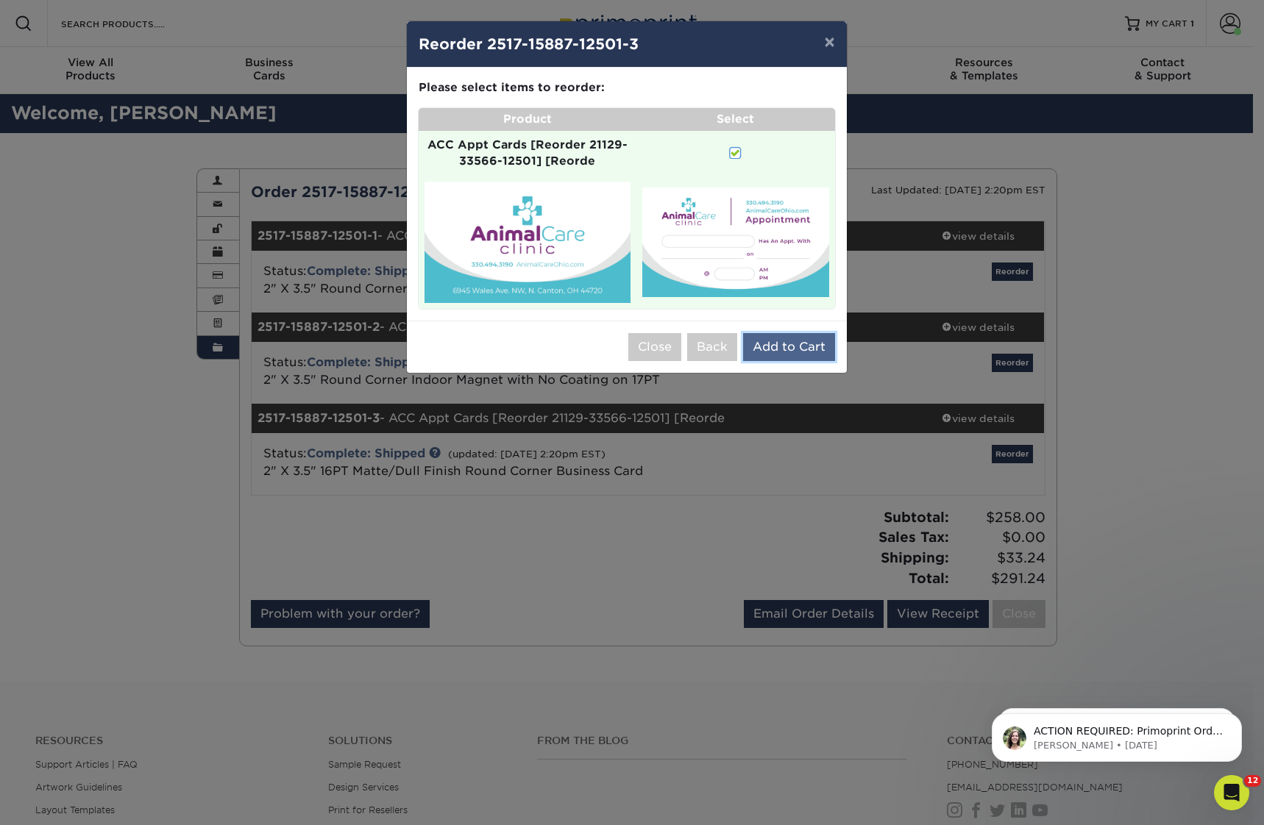
click at [785, 346] on button "Add to Cart" at bounding box center [789, 347] width 92 height 28
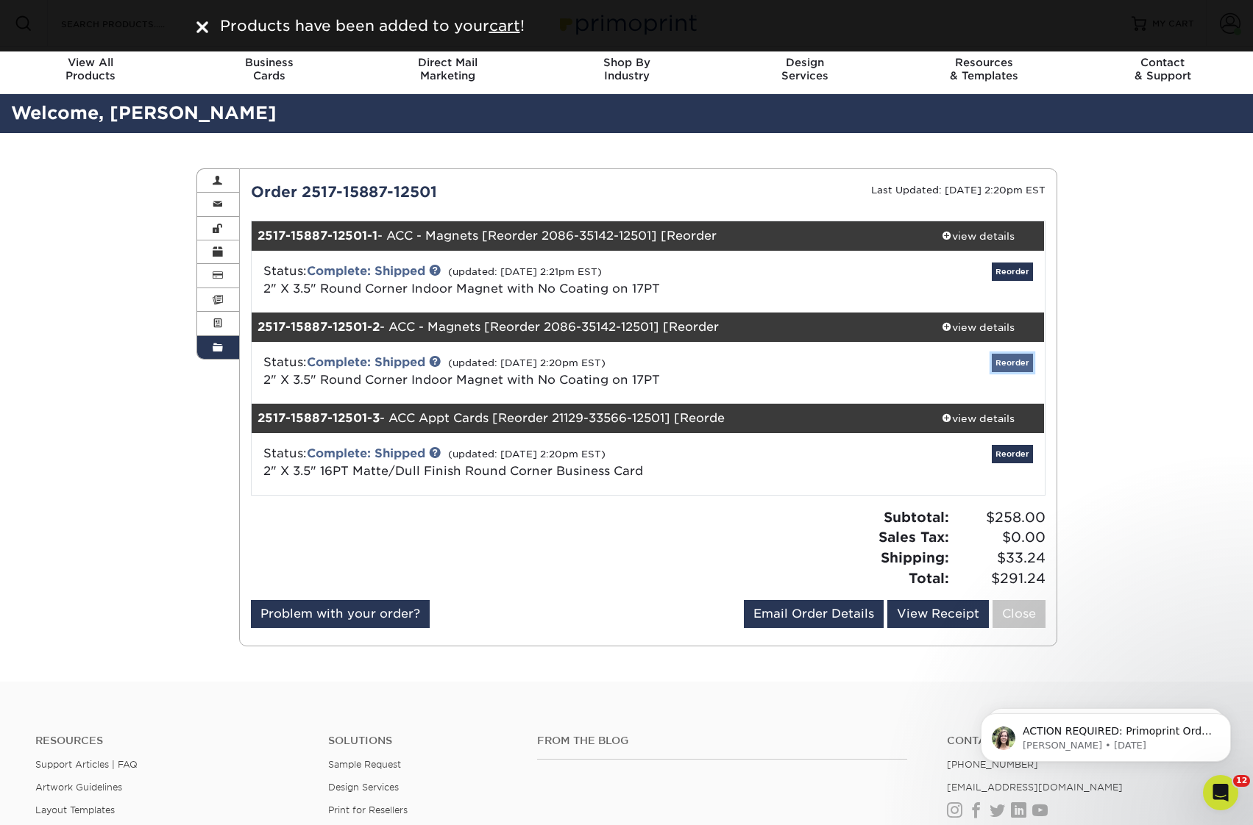
click at [1014, 363] on link "Reorder" at bounding box center [1012, 363] width 41 height 18
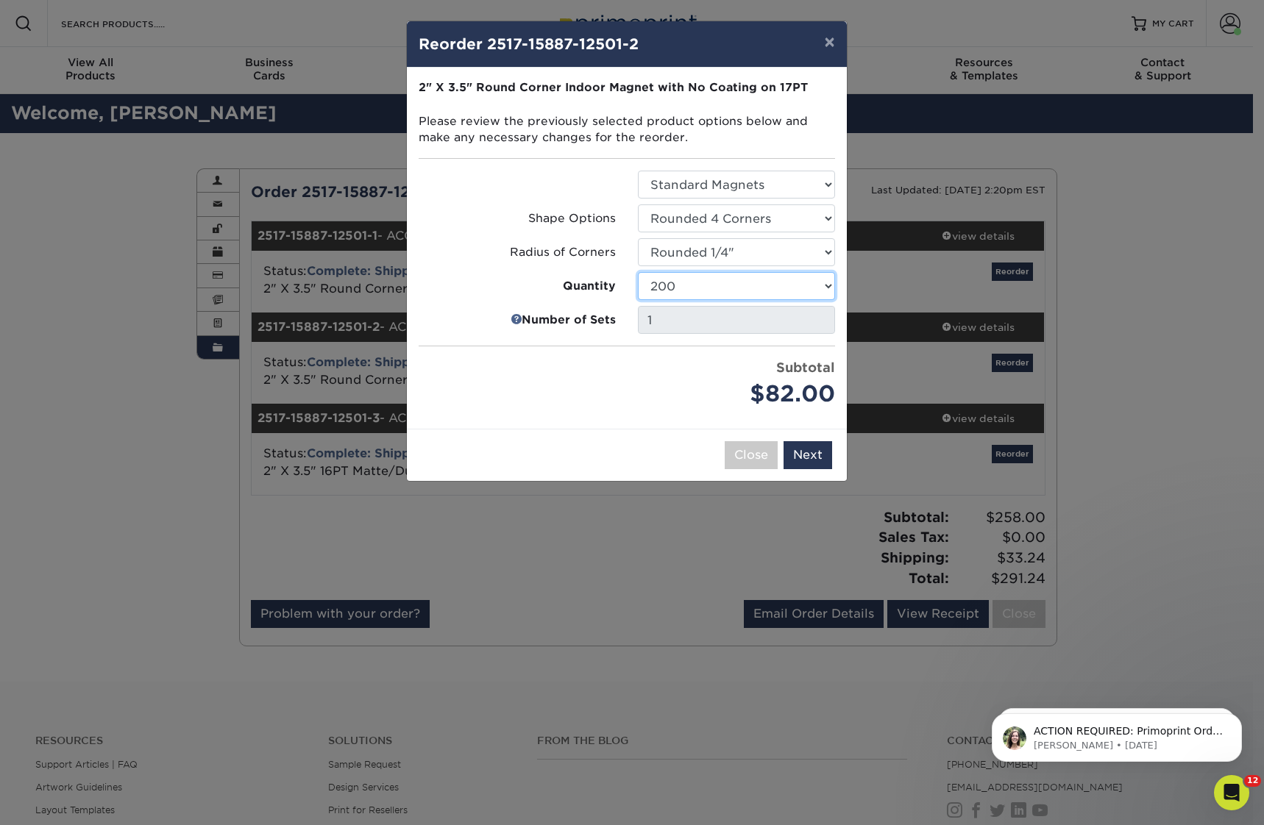
click at [733, 289] on select "25 50 75 100 150 200" at bounding box center [736, 286] width 197 height 28
click at [638, 272] on select "25 50 75 100 150 200" at bounding box center [736, 286] width 197 height 28
click at [807, 454] on button "Next" at bounding box center [807, 455] width 49 height 28
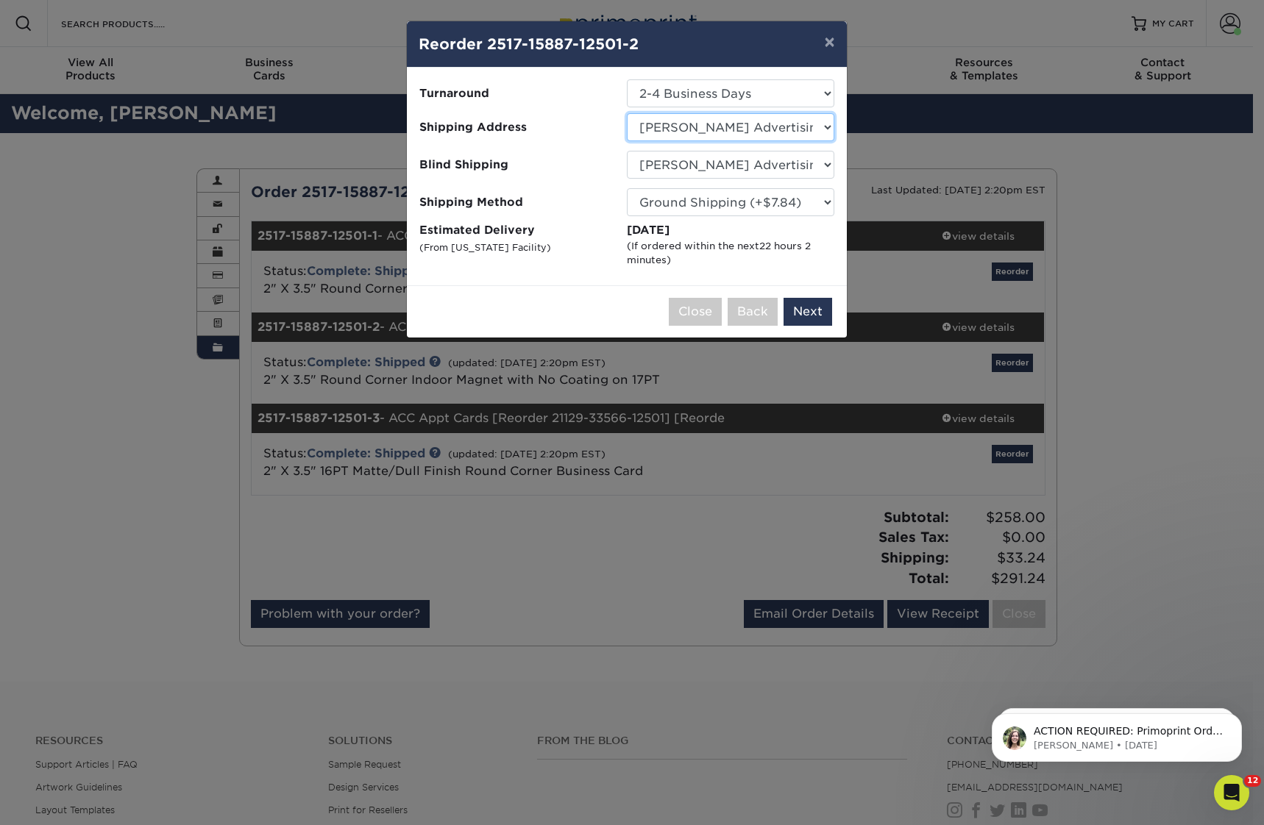
click at [691, 136] on select "Select One Andrew Poulton Animal Care Clinic Antoni Adamrovich Arcadia Walls Br…" at bounding box center [730, 127] width 207 height 28
select select "259153"
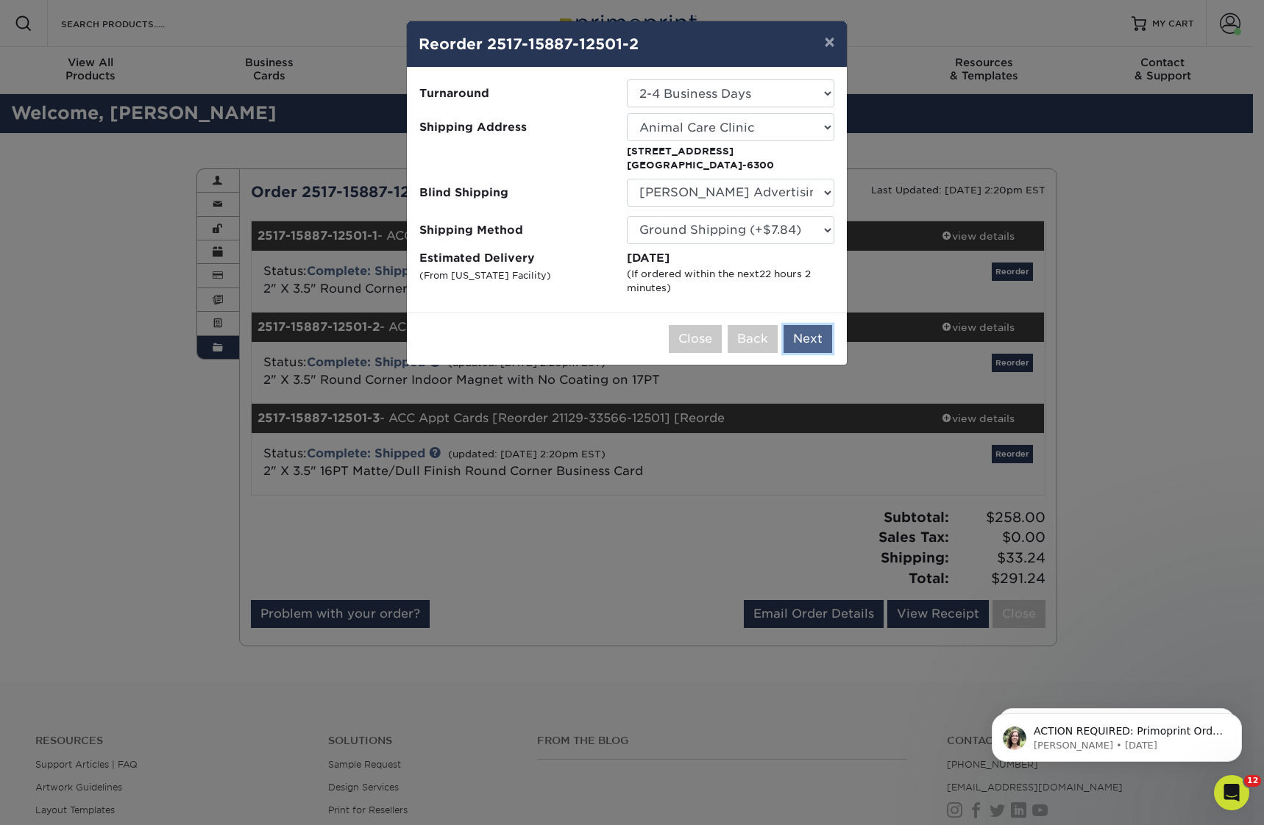
click at [816, 338] on button "Next" at bounding box center [807, 339] width 49 height 28
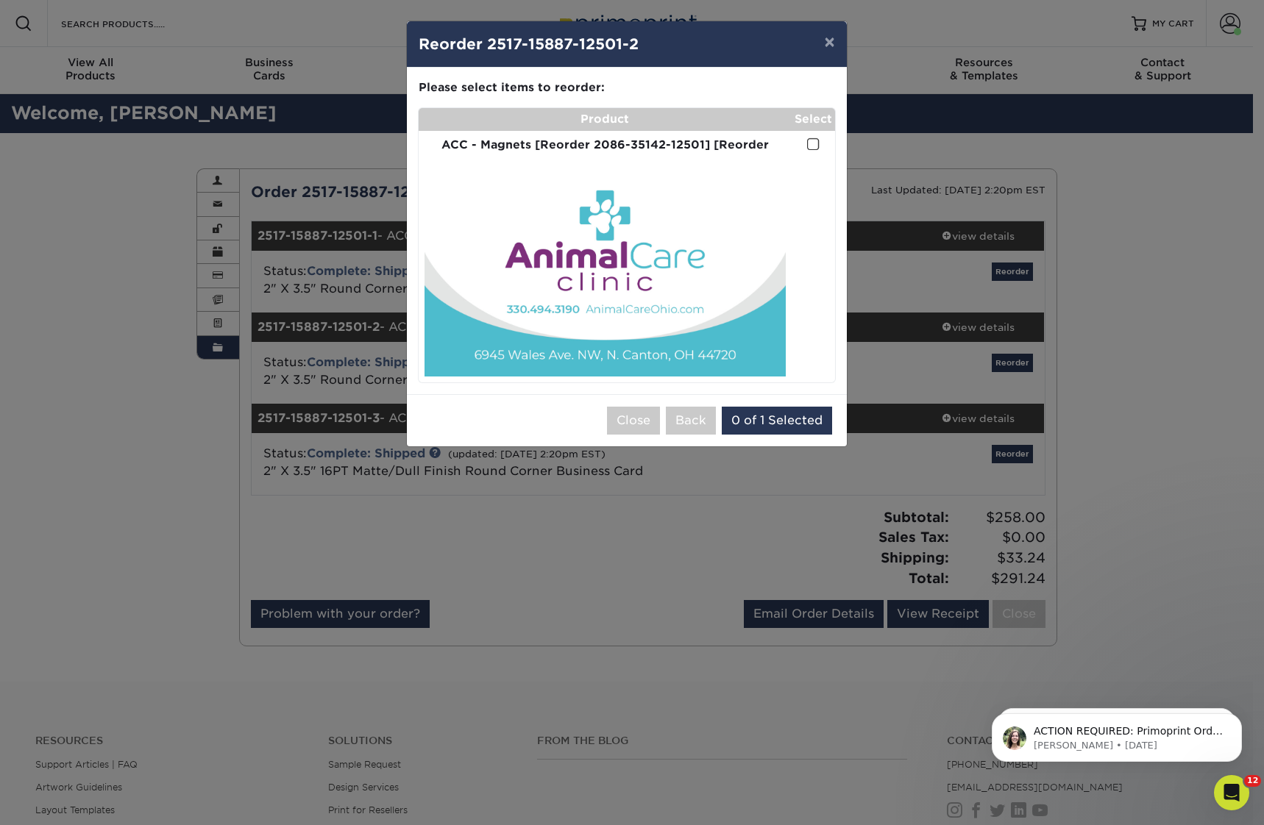
click at [823, 141] on td at bounding box center [812, 145] width 43 height 29
click at [811, 145] on span at bounding box center [813, 145] width 13 height 14
click at [0, 0] on input "checkbox" at bounding box center [0, 0] width 0 height 0
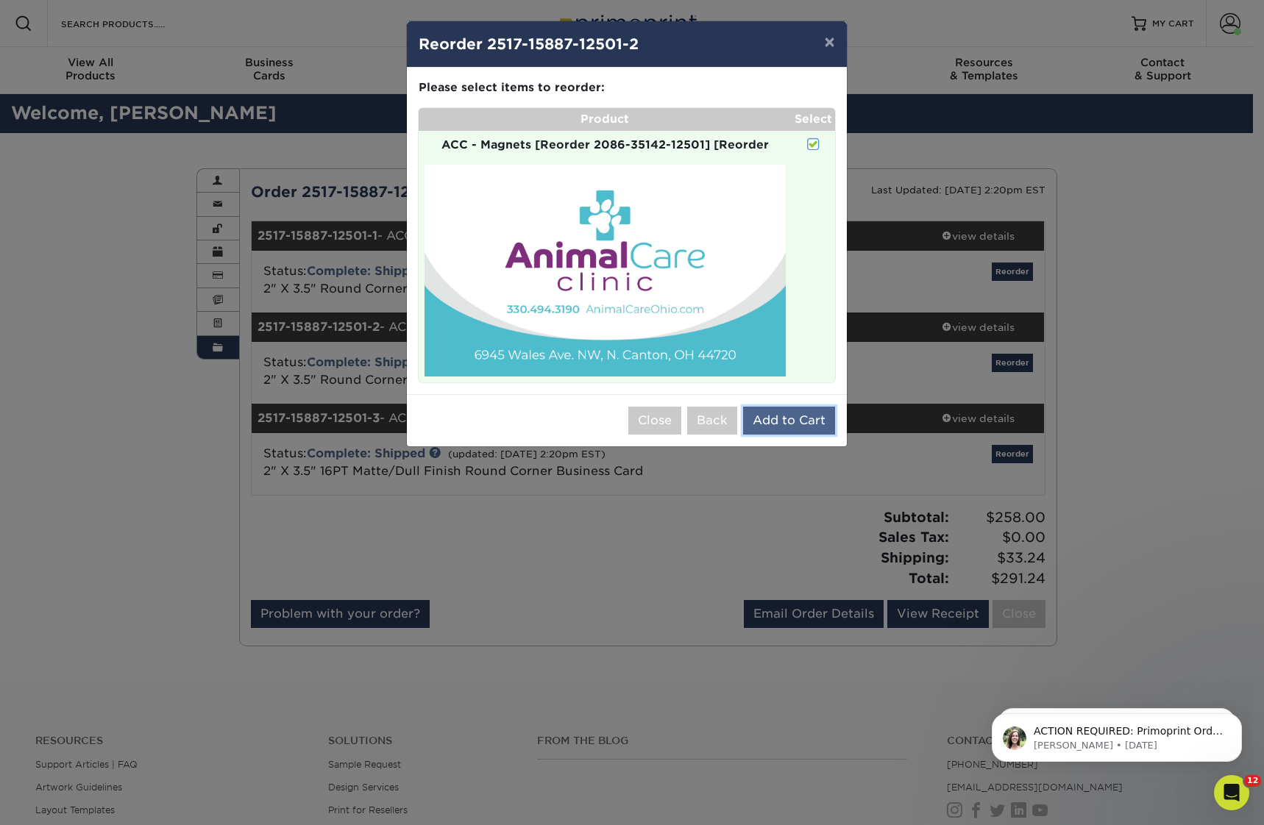
click at [804, 420] on button "Add to Cart" at bounding box center [789, 421] width 92 height 28
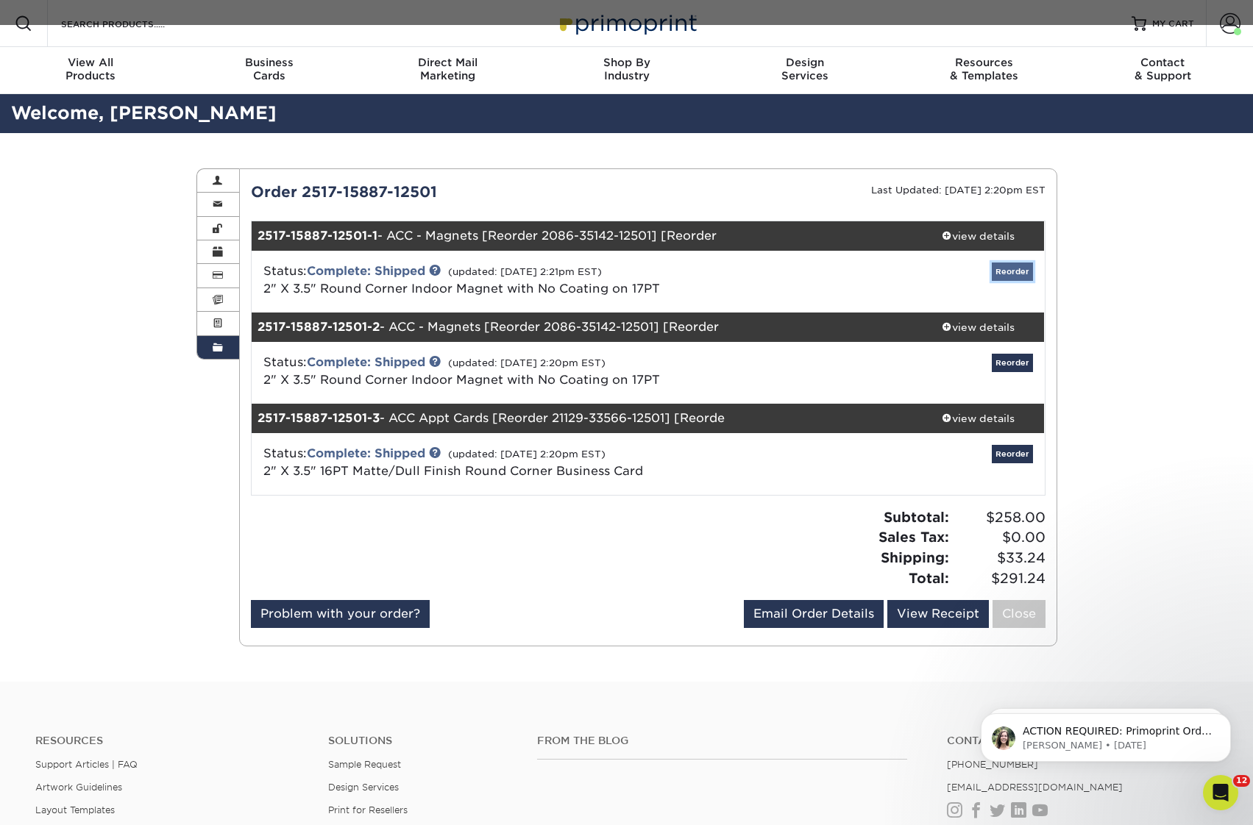
click at [1013, 277] on link "Reorder" at bounding box center [1012, 272] width 41 height 18
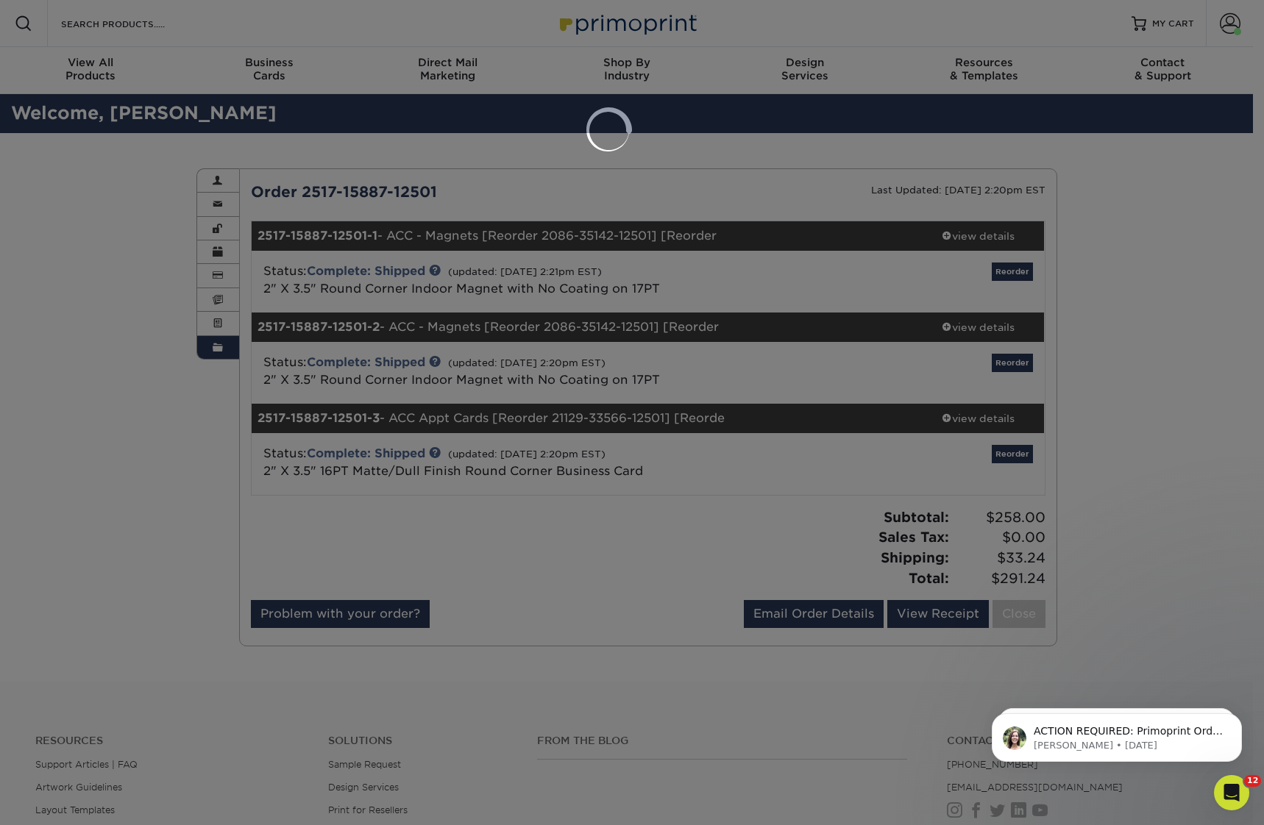
select select "14403"
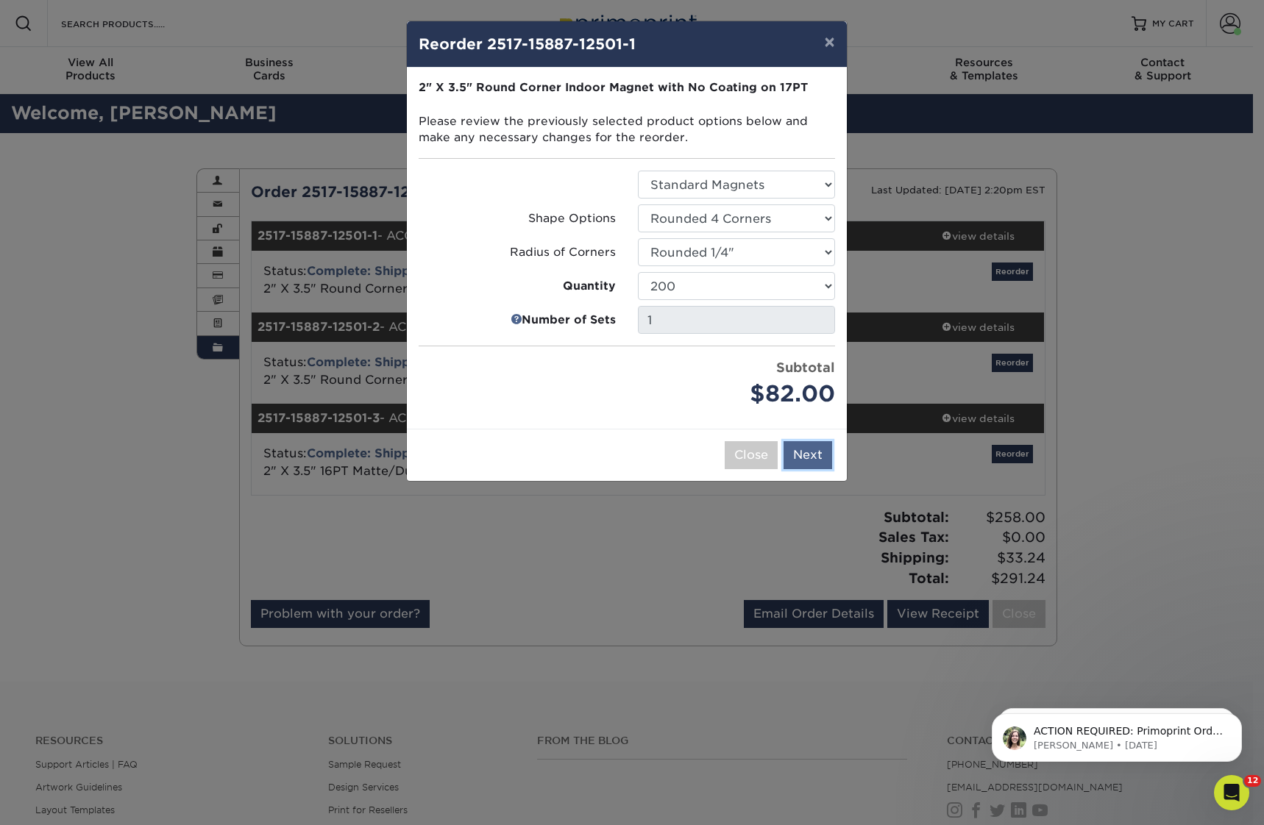
click at [801, 454] on button "Next" at bounding box center [807, 455] width 49 height 28
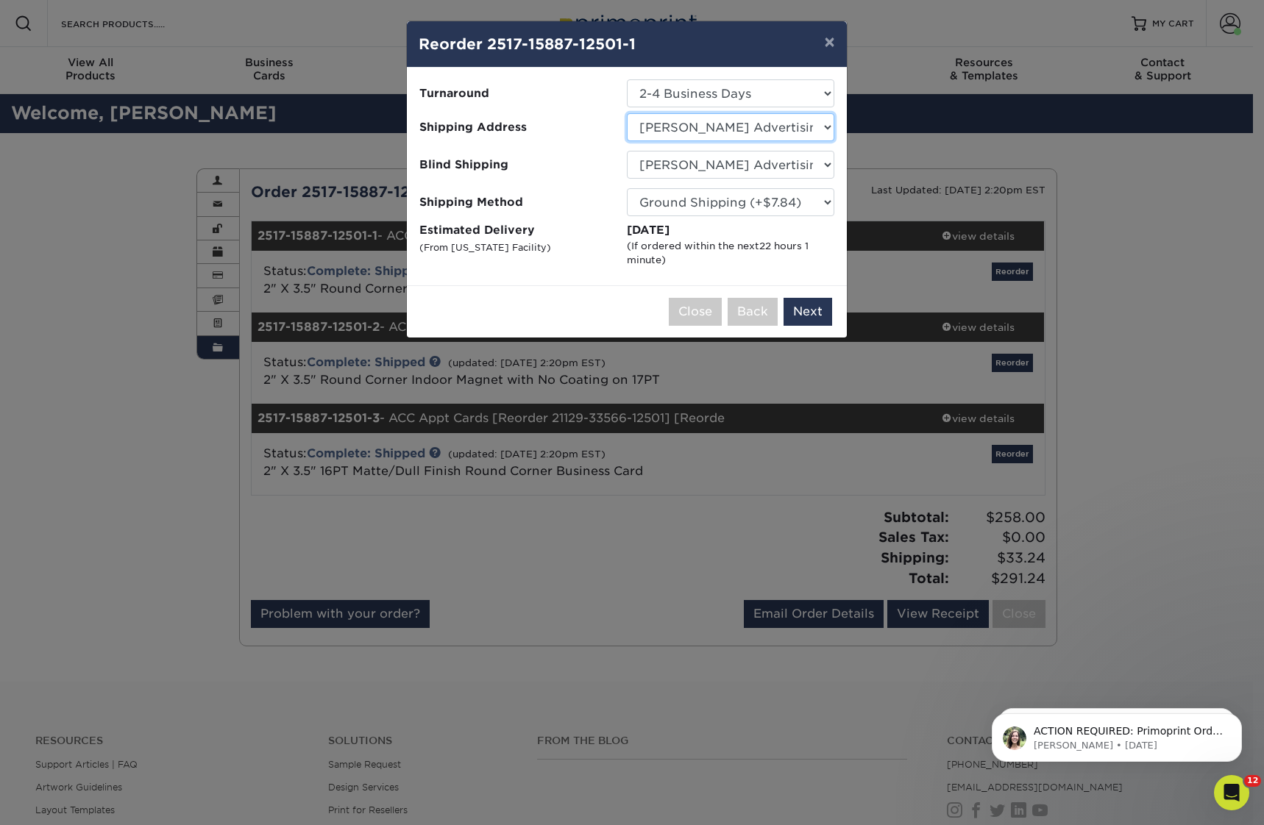
click at [720, 132] on select "Select One Andrew Poulton Animal Care Clinic Antoni Adamrovich Arcadia Walls Br…" at bounding box center [730, 127] width 207 height 28
select select "259153"
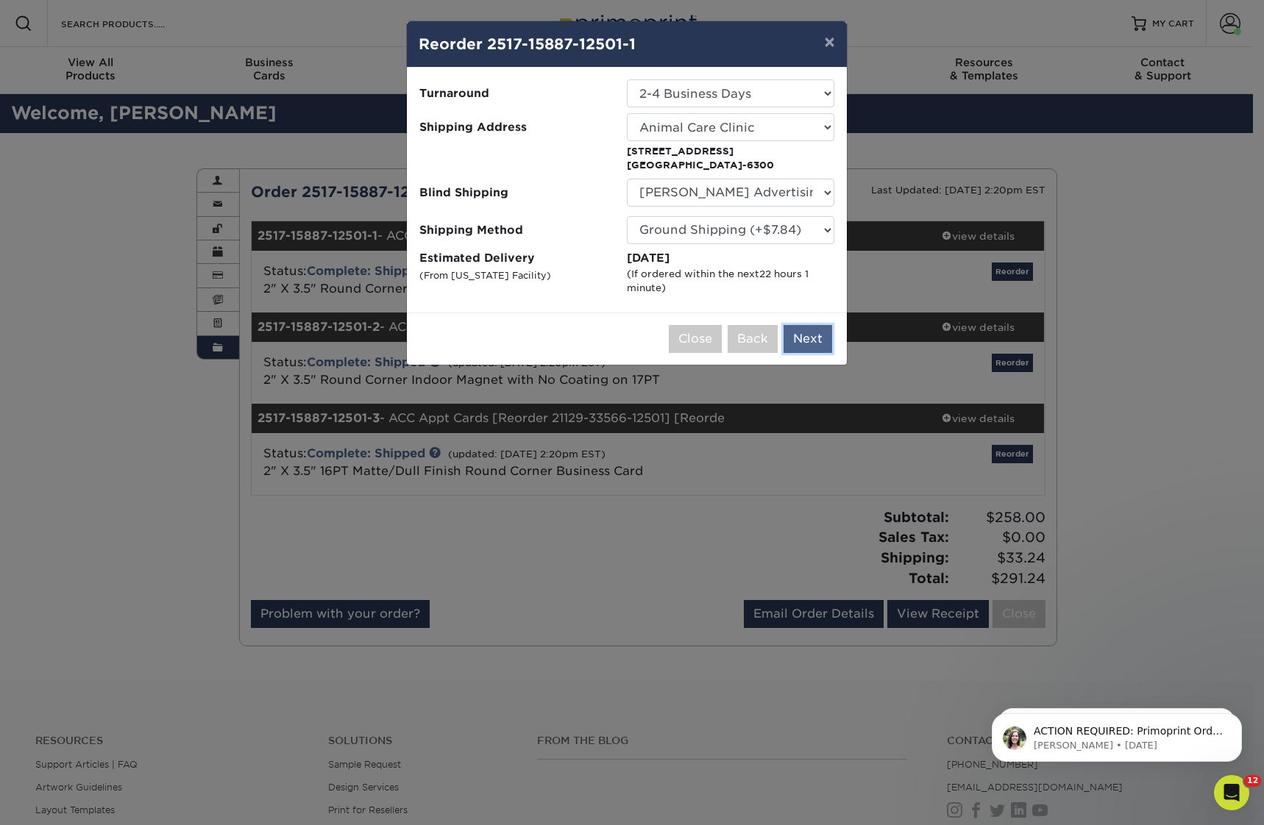
click at [808, 335] on button "Next" at bounding box center [807, 339] width 49 height 28
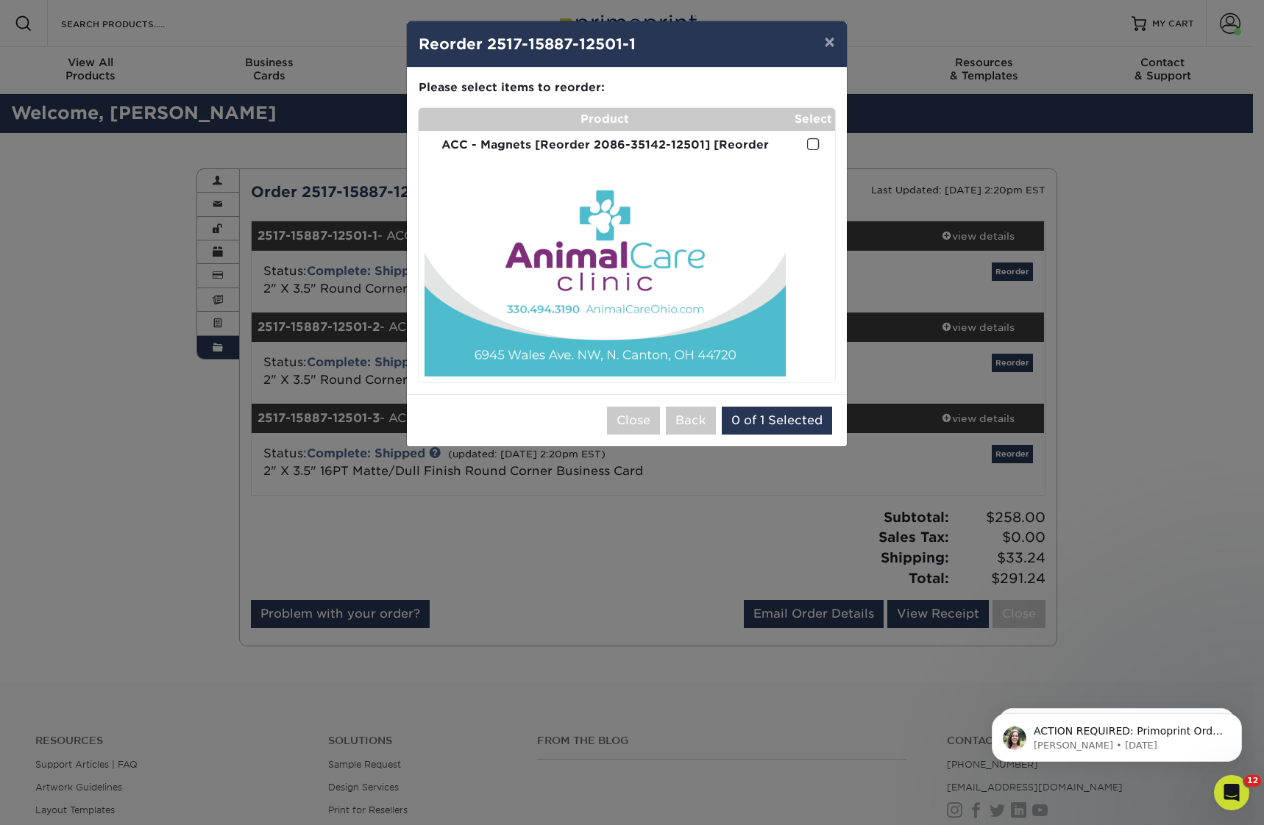
click at [816, 146] on span at bounding box center [813, 145] width 13 height 14
click at [0, 0] on input "checkbox" at bounding box center [0, 0] width 0 height 0
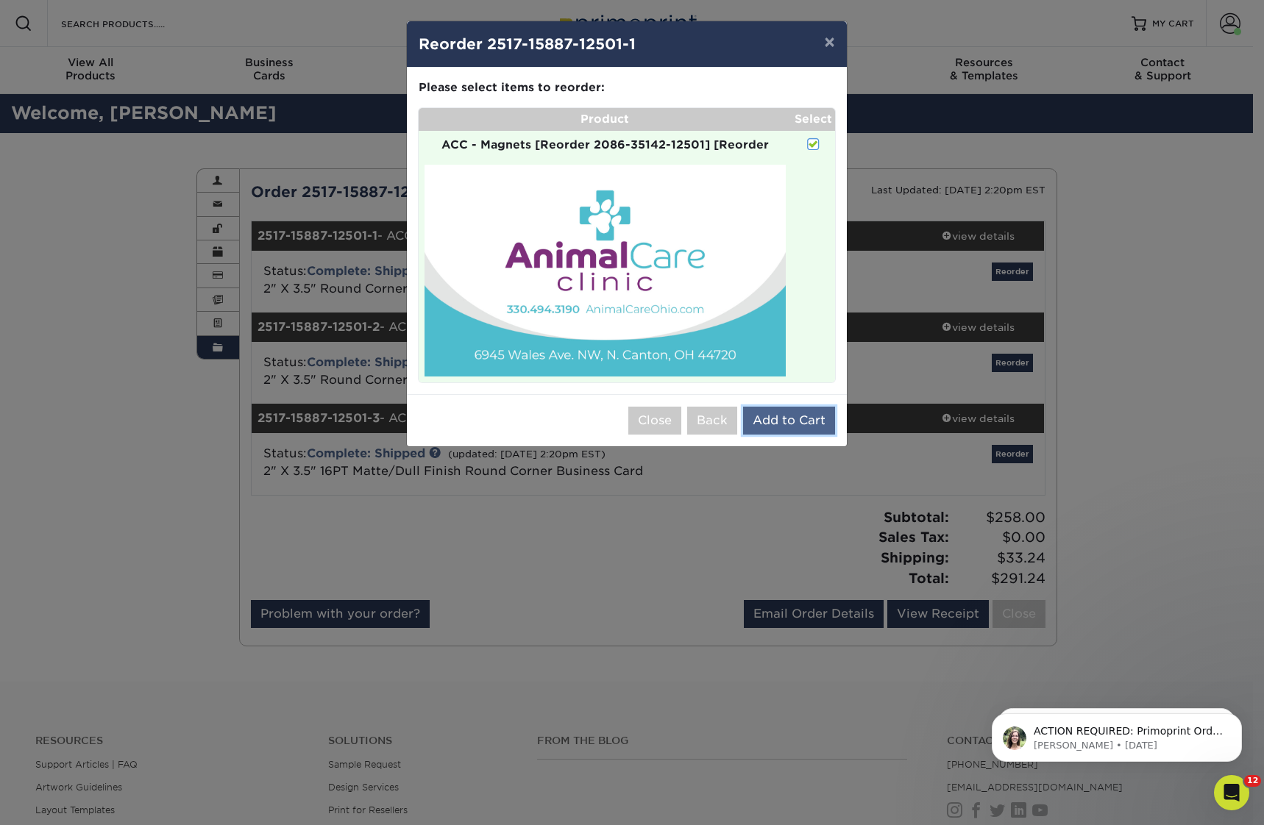
click at [797, 413] on button "Add to Cart" at bounding box center [789, 421] width 92 height 28
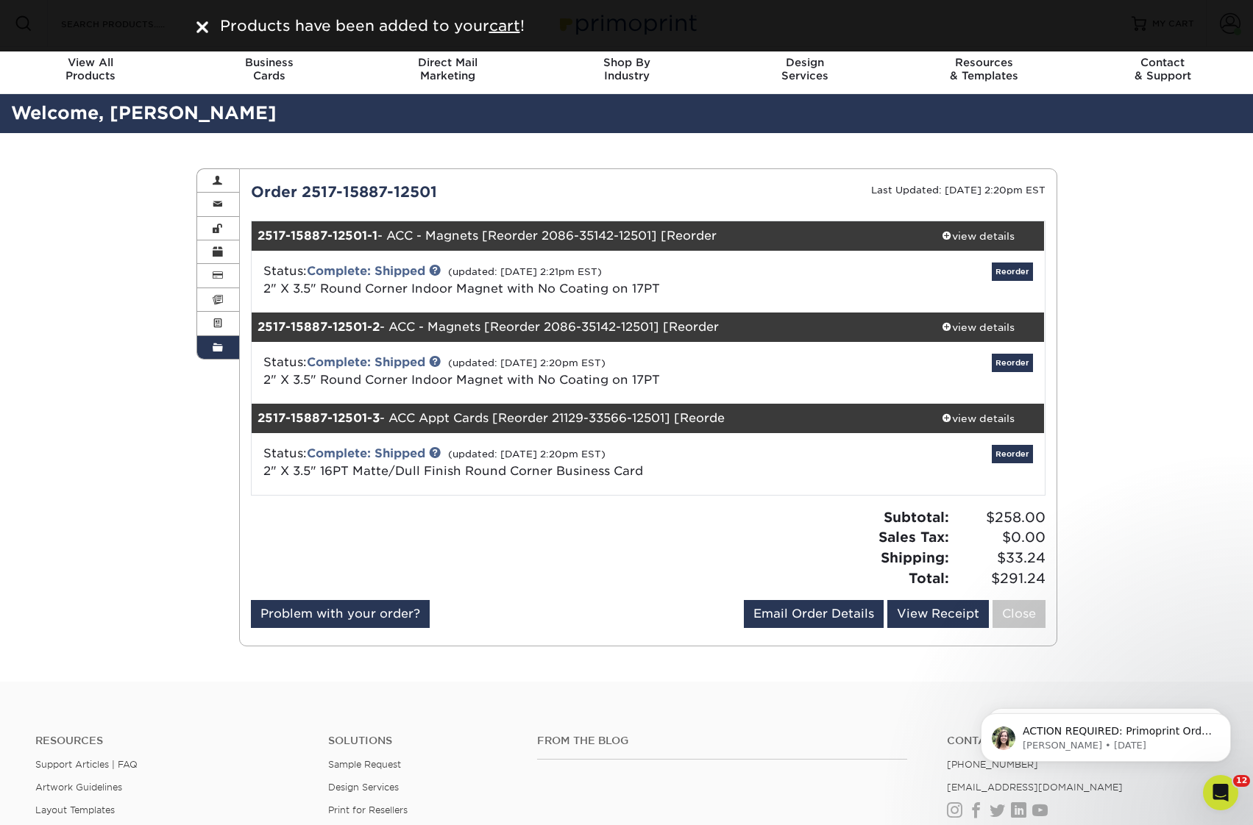
click at [202, 26] on img at bounding box center [202, 27] width 12 height 12
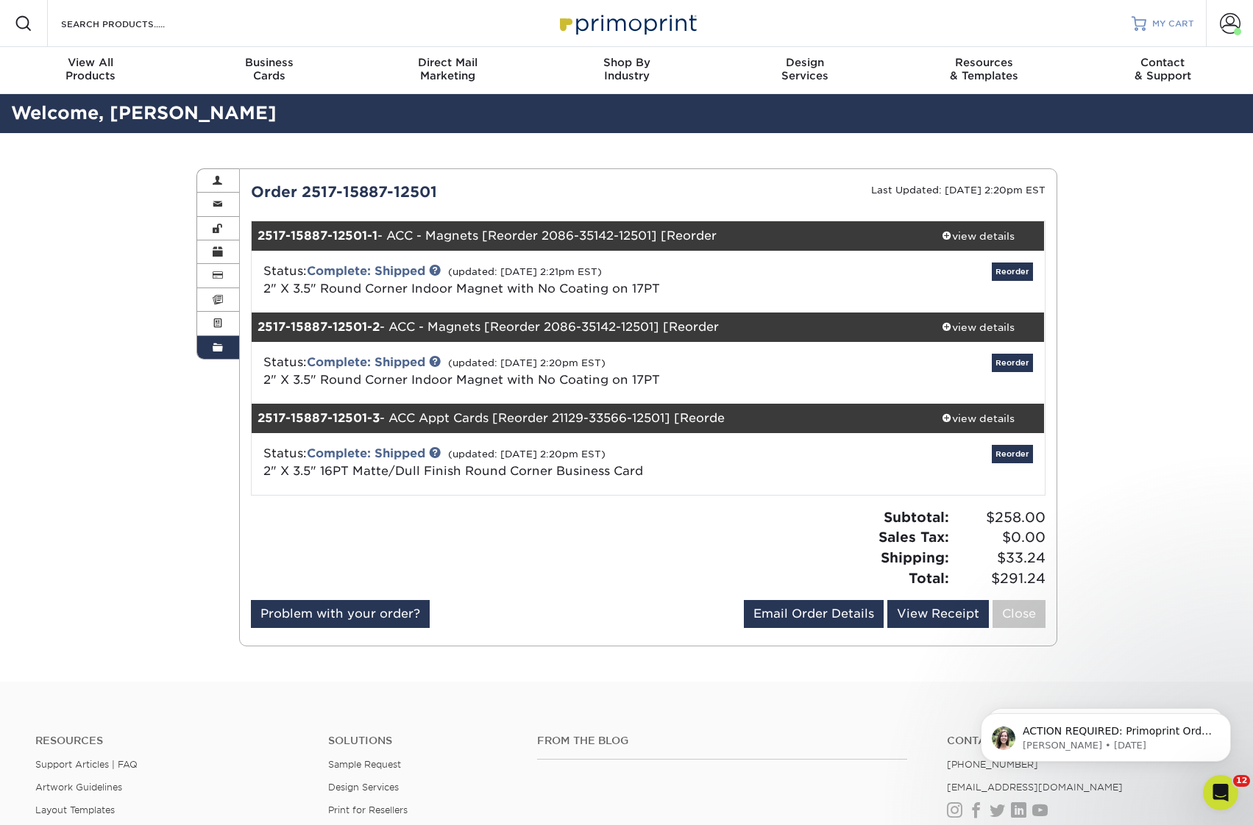
click at [1167, 26] on span "MY CART" at bounding box center [1173, 24] width 42 height 13
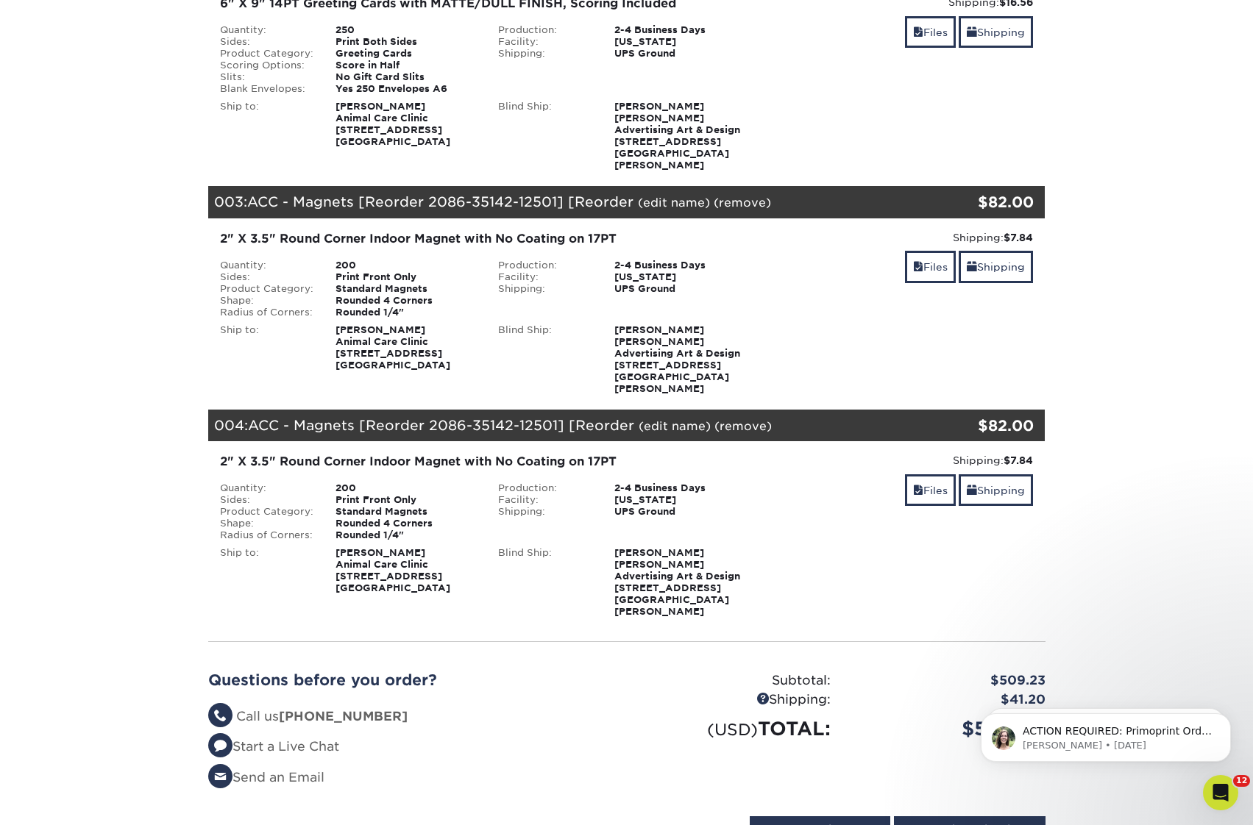
scroll to position [588, 0]
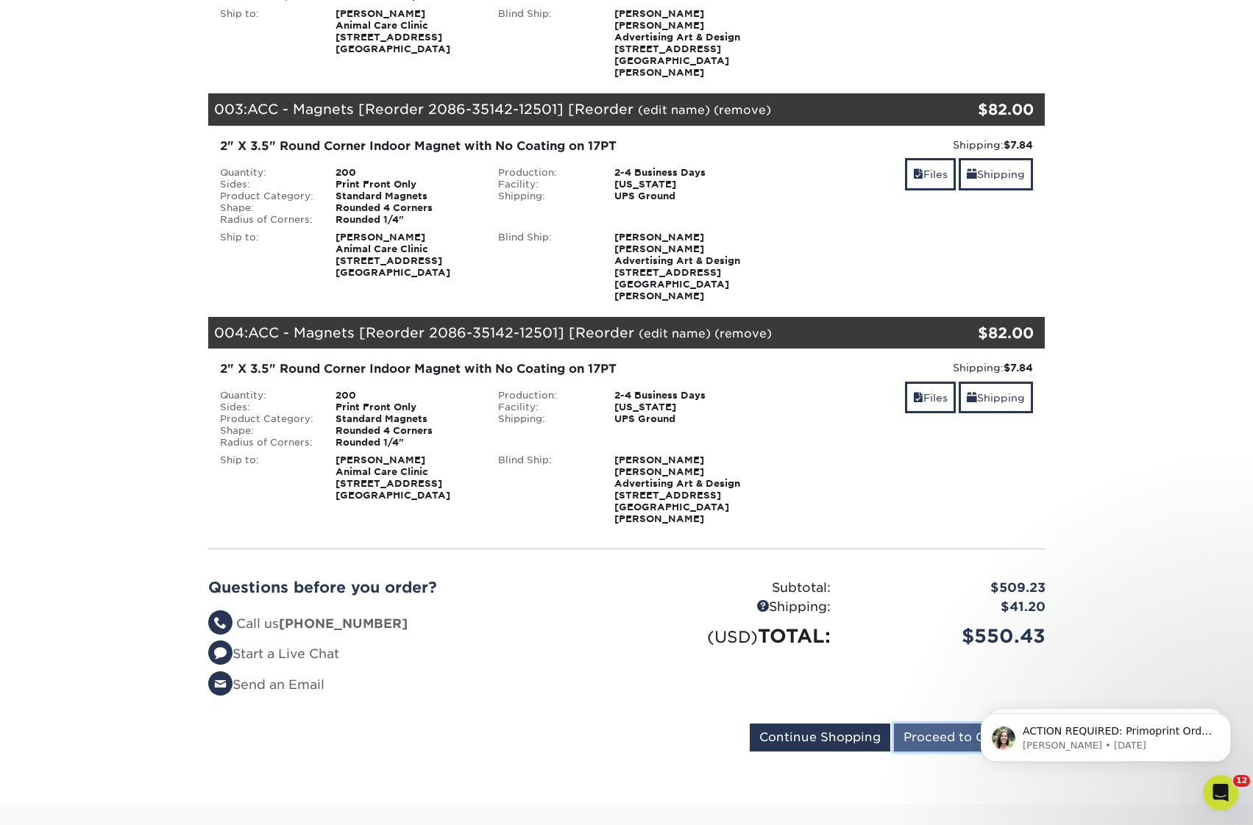
click at [953, 724] on input "Proceed to Checkout" at bounding box center [970, 738] width 152 height 28
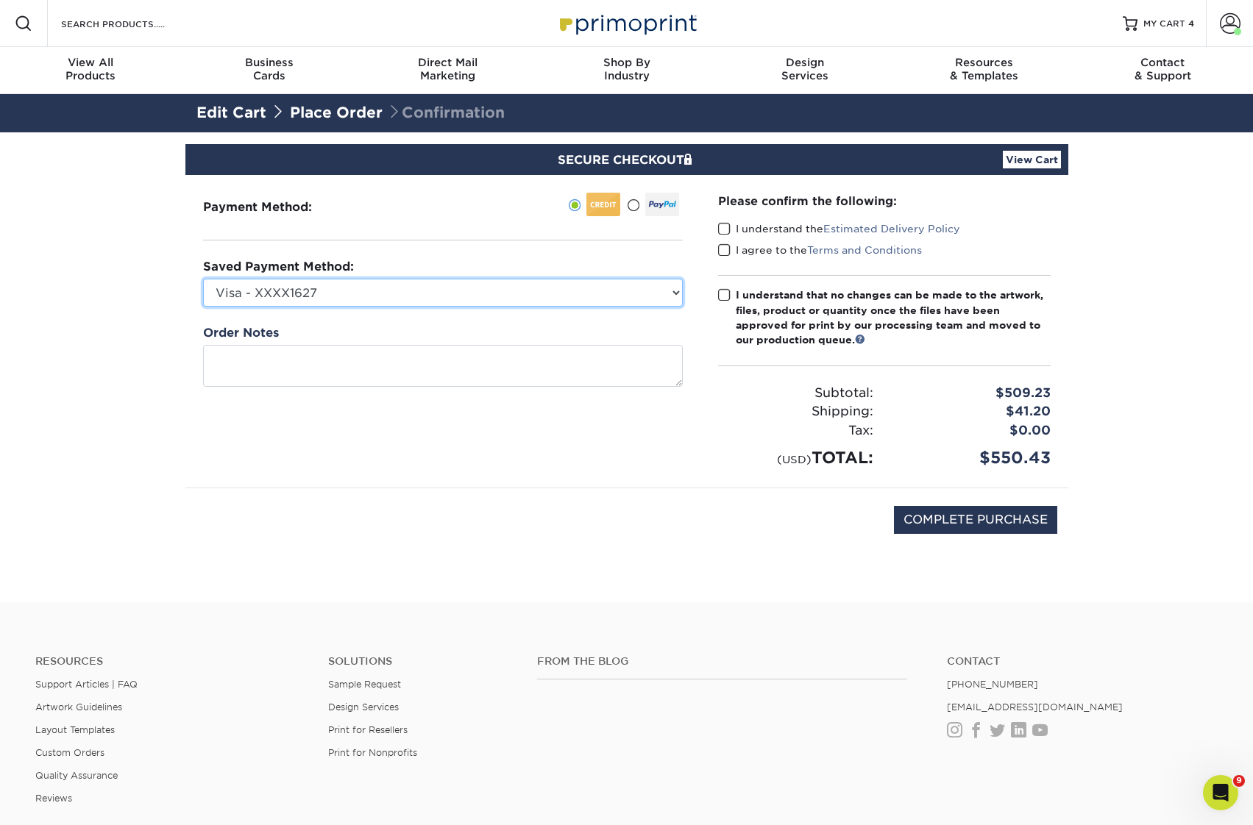
click at [354, 295] on select "Visa - XXXX1627 Visa - XXXX8432 New Credit Card" at bounding box center [443, 293] width 480 height 28
click at [203, 279] on select "Visa - XXXX1627 Visa - XXXX8432 New Credit Card" at bounding box center [443, 293] width 480 height 28
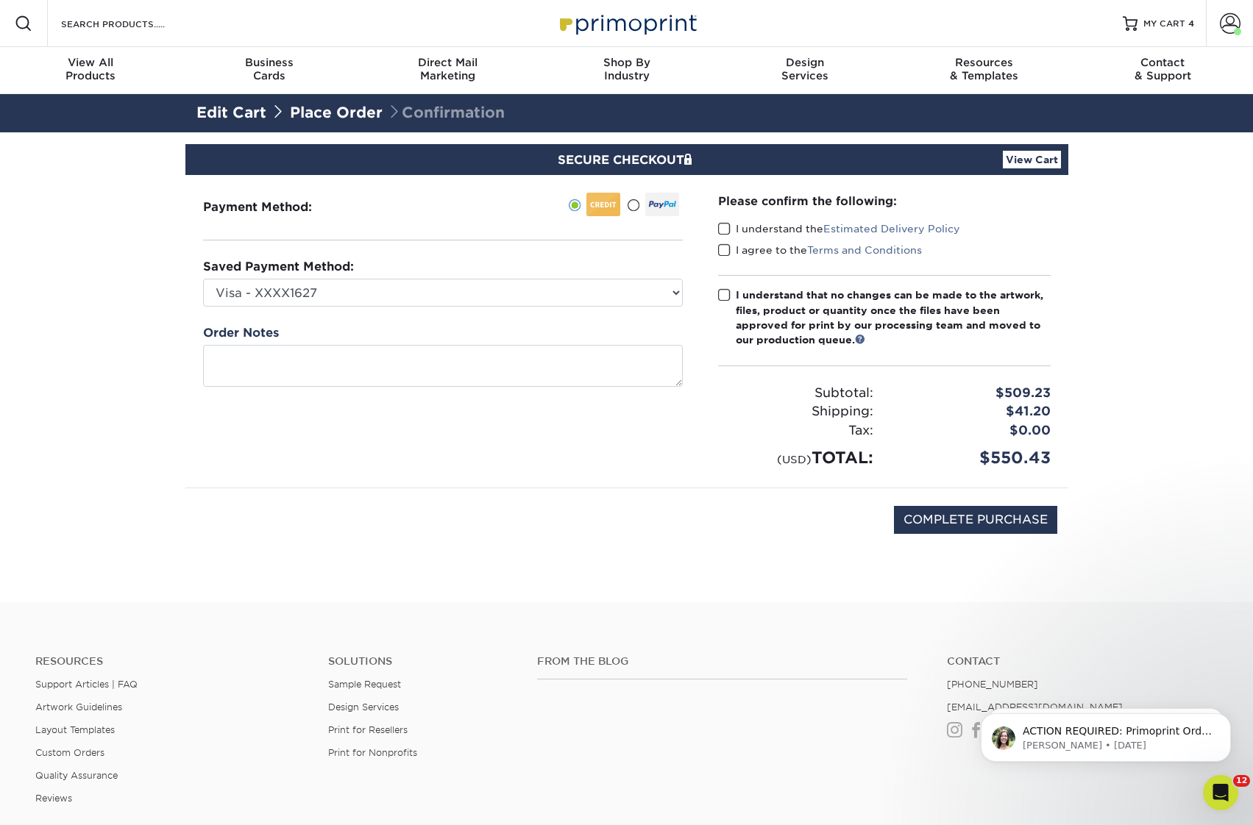
click at [719, 224] on span at bounding box center [724, 229] width 13 height 14
click at [0, 0] on input "I understand the Estimated Delivery Policy" at bounding box center [0, 0] width 0 height 0
click at [723, 253] on span at bounding box center [724, 250] width 13 height 14
click at [0, 0] on input "I agree to the Terms and Conditions" at bounding box center [0, 0] width 0 height 0
click at [719, 293] on span at bounding box center [724, 295] width 13 height 14
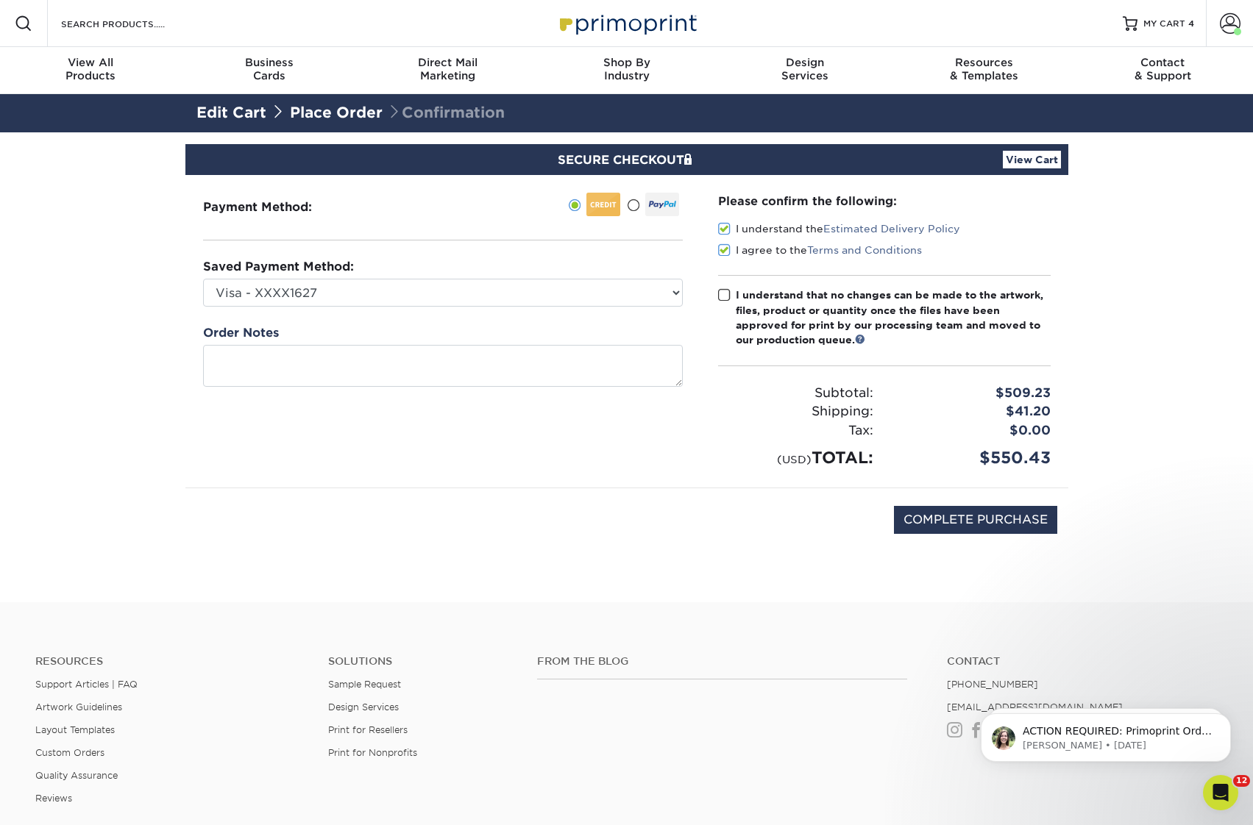
click at [0, 0] on input "I understand that no changes can be made to the artwork, files, product or quan…" at bounding box center [0, 0] width 0 height 0
click at [961, 525] on input "COMPLETE PURCHASE" at bounding box center [975, 520] width 163 height 28
type input "PROCESSING, PLEASE WAIT..."
